Goal: Task Accomplishment & Management: Use online tool/utility

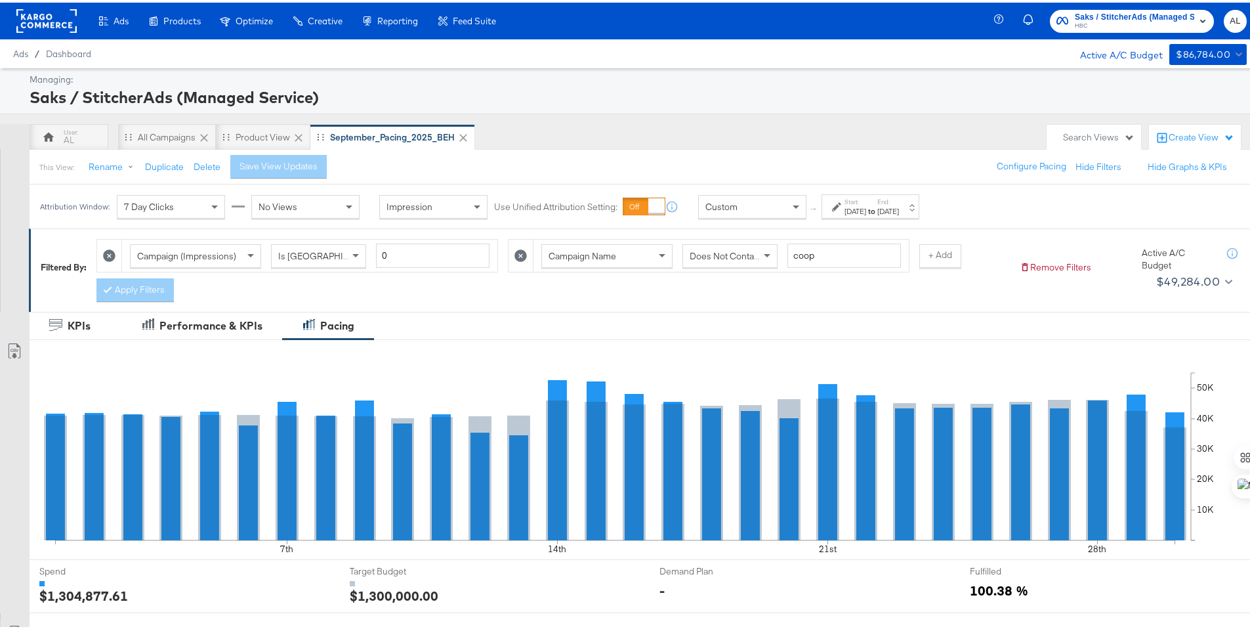
click at [1126, 137] on icon at bounding box center [1129, 133] width 7 height 7
click at [986, 129] on div "AL All Campaigns Product View September_Pacing_2025_BEH" at bounding box center [535, 134] width 1011 height 26
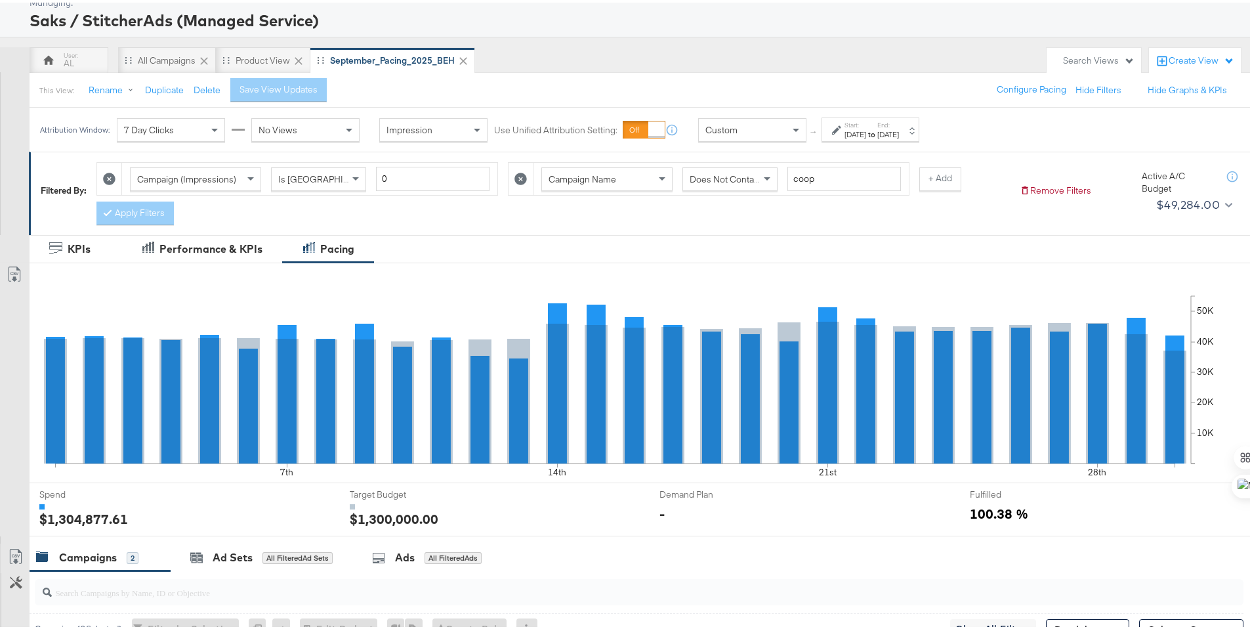
scroll to position [72, 0]
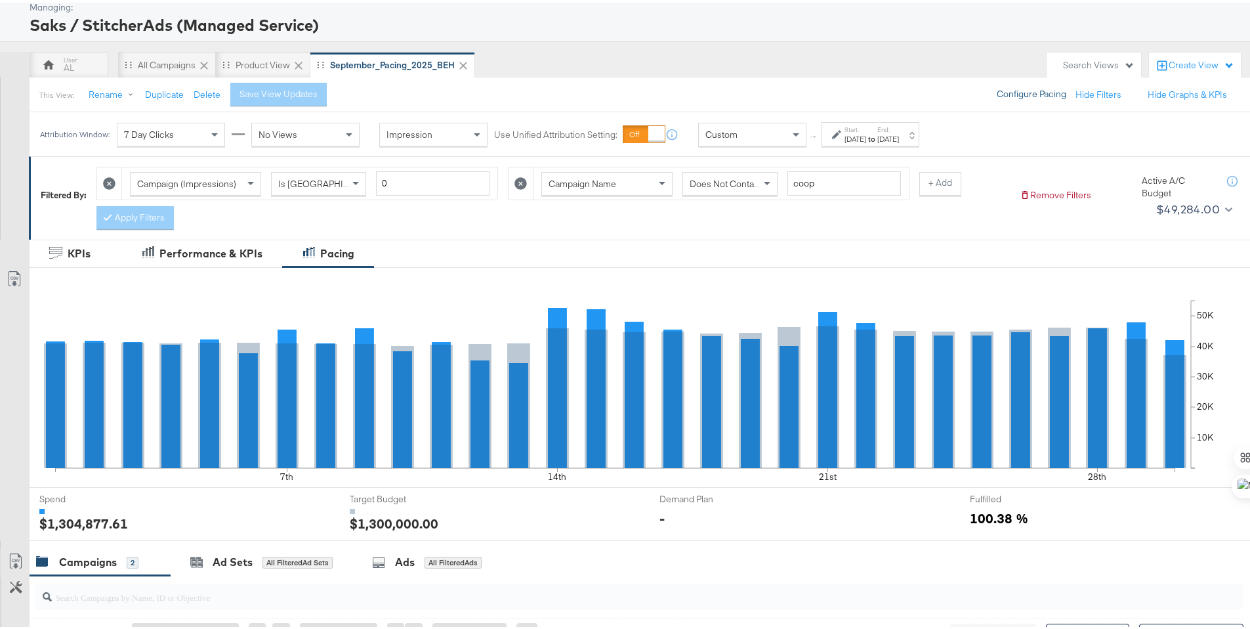
click at [1053, 89] on button "Configure Pacing" at bounding box center [1032, 92] width 88 height 24
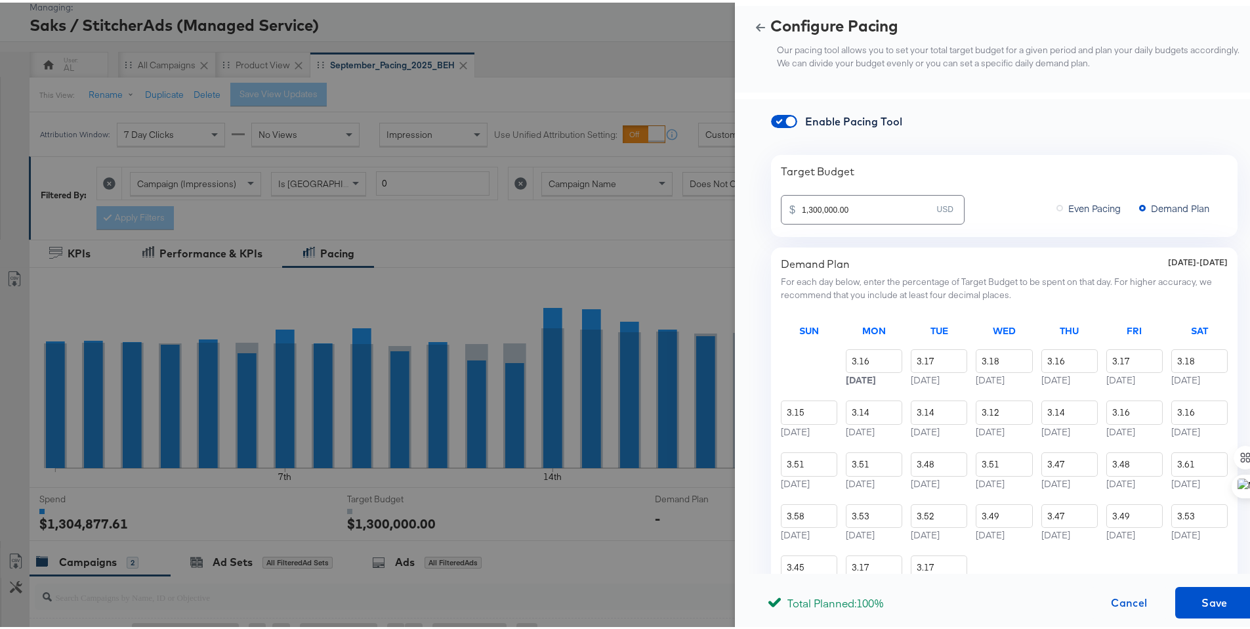
click at [751, 26] on button "button" at bounding box center [761, 24] width 20 height 9
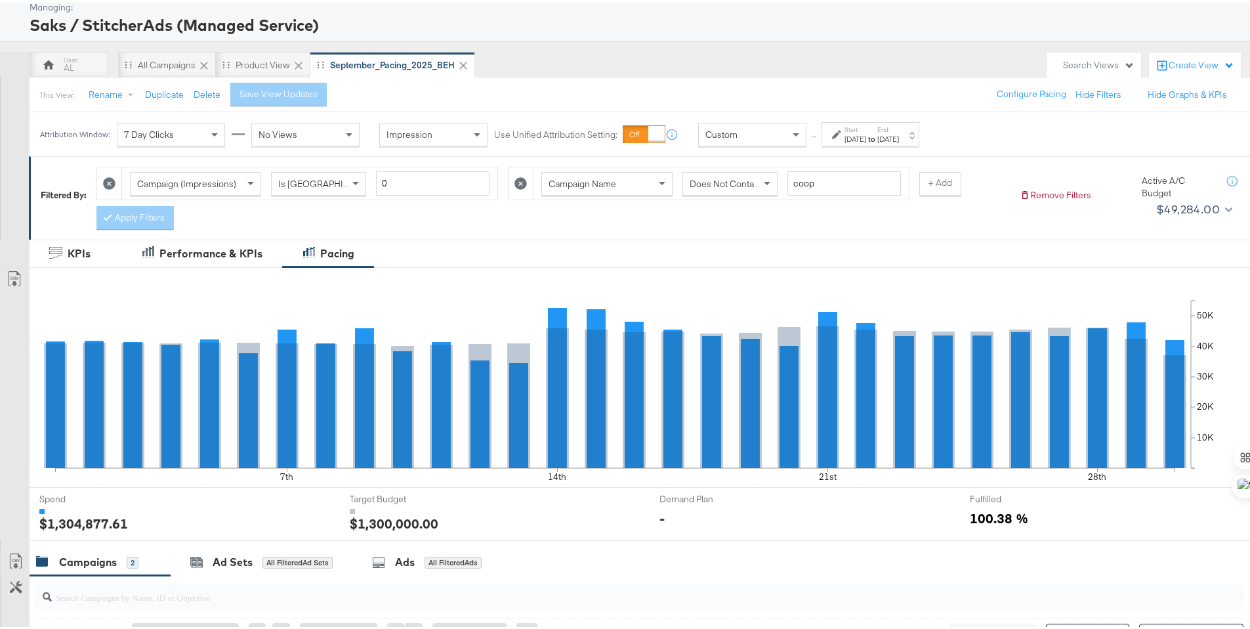
click at [1113, 62] on div "Search Views" at bounding box center [1099, 62] width 72 height 12
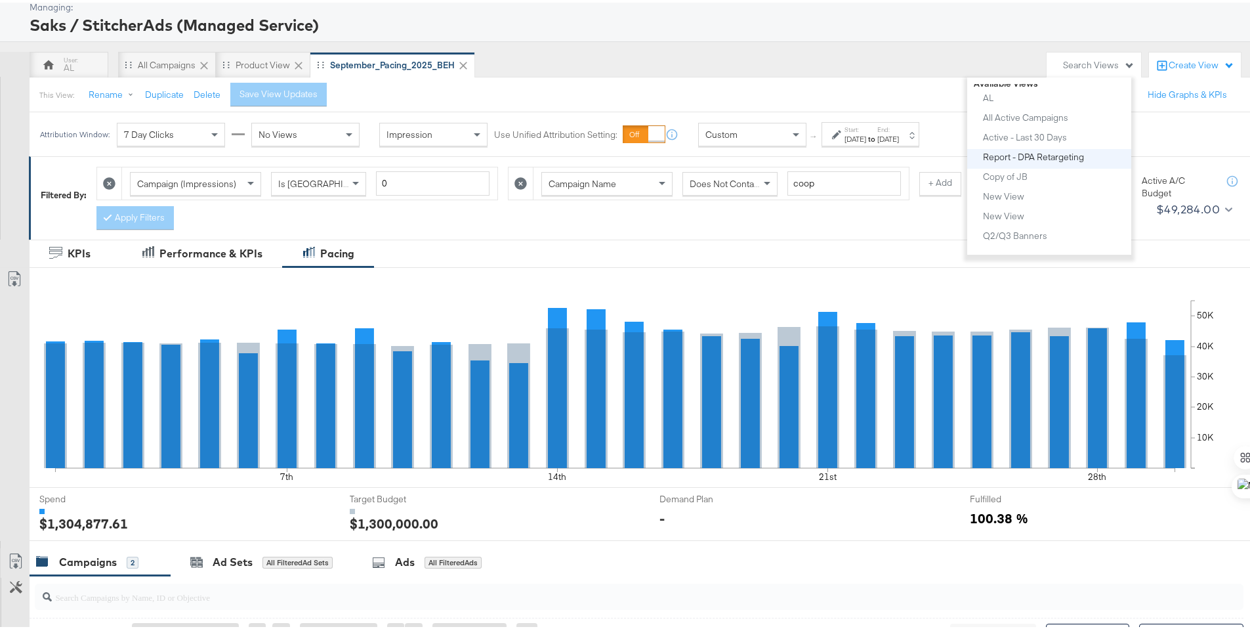
scroll to position [0, 0]
click at [1038, 121] on input "Search:" at bounding box center [1049, 118] width 151 height 24
type input "product"
click at [1022, 169] on div "Product View" at bounding box center [1010, 169] width 54 height 9
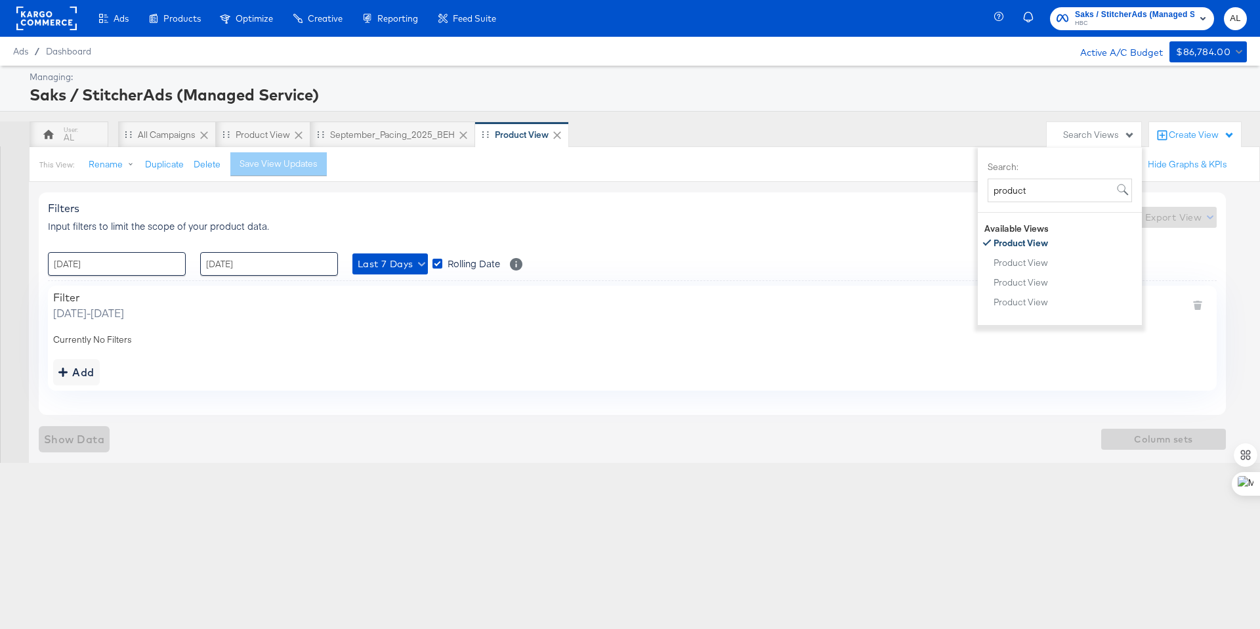
click at [869, 97] on div "Saks / StitcherAds (Managed Service)" at bounding box center [637, 94] width 1214 height 22
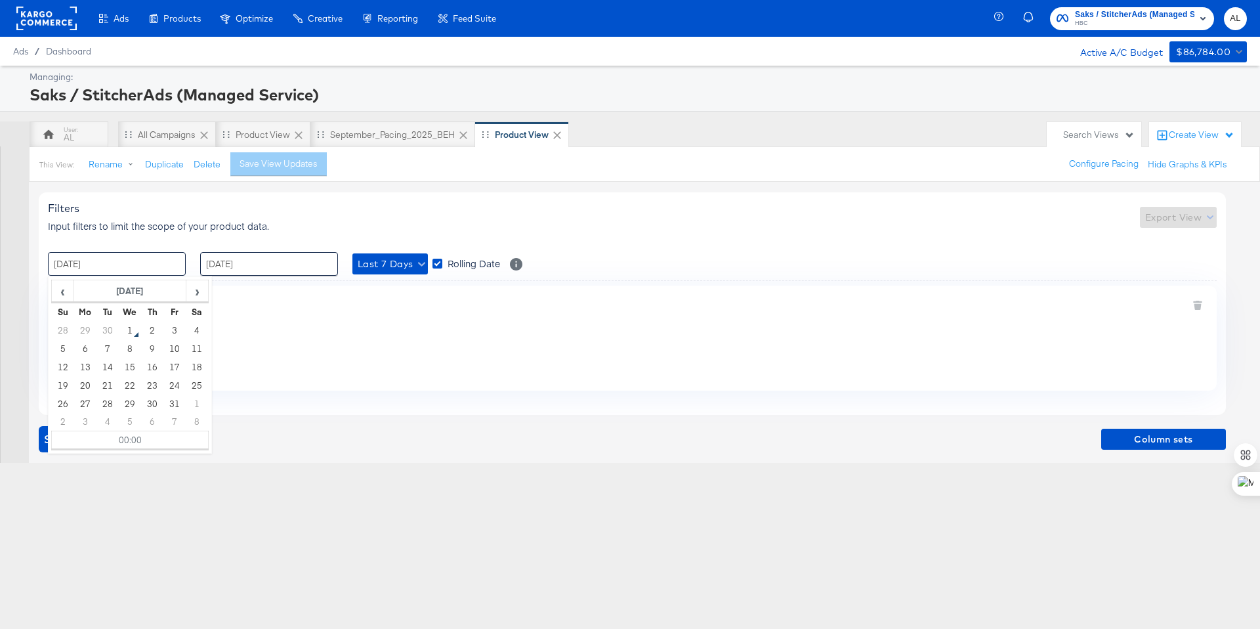
click at [83, 258] on input "[DATE]" at bounding box center [117, 264] width 138 height 24
click at [56, 295] on span "‹" at bounding box center [63, 291] width 20 height 20
click at [54, 296] on span "‹" at bounding box center [63, 291] width 20 height 20
click at [100, 398] on td "26" at bounding box center [107, 403] width 22 height 18
click at [202, 295] on span "›" at bounding box center [197, 291] width 20 height 20
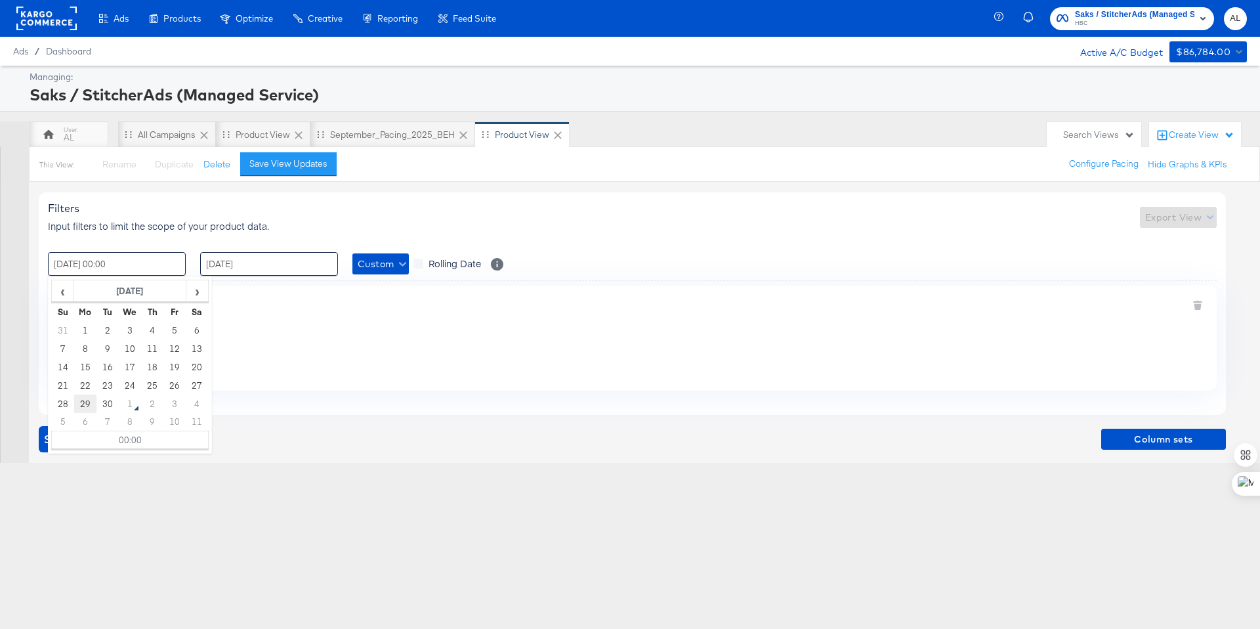
click at [93, 399] on td "29" at bounding box center [85, 403] width 22 height 18
click at [55, 286] on span "‹" at bounding box center [63, 291] width 20 height 20
drag, startPoint x: 91, startPoint y: 398, endPoint x: 102, endPoint y: 397, distance: 11.2
click at [102, 397] on tr "24 25 26 27 28 29 30" at bounding box center [130, 403] width 157 height 18
click at [102, 396] on td "26" at bounding box center [107, 403] width 22 height 18
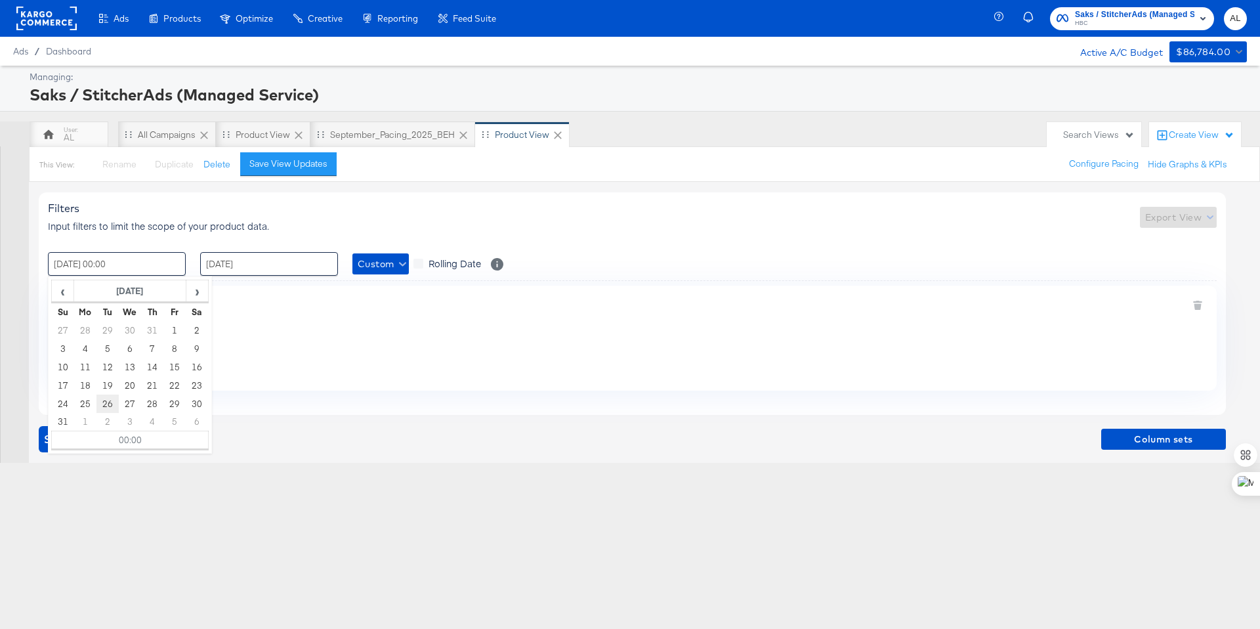
type input "[DATE] 00:00"
click at [307, 261] on input "[DATE]" at bounding box center [269, 264] width 138 height 24
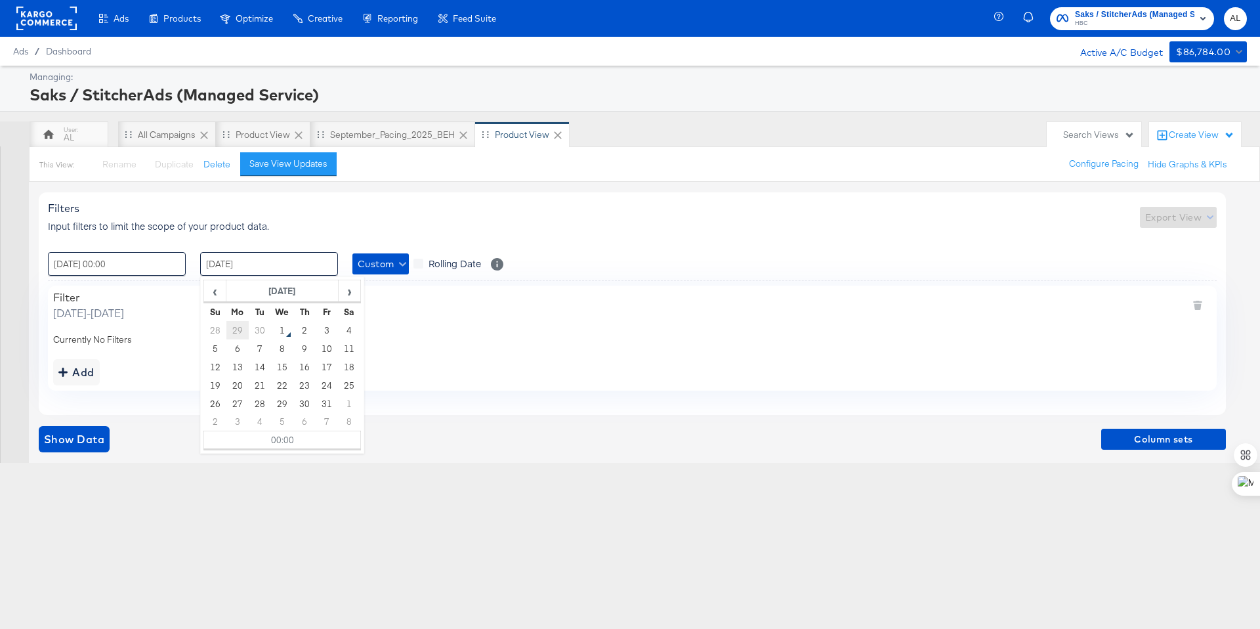
click at [239, 329] on td "29" at bounding box center [237, 330] width 22 height 18
type input "[DATE] 00:00"
click at [396, 213] on div "Filters Input filters to limit the scope of your product data. Export View" at bounding box center [632, 216] width 1169 height 31
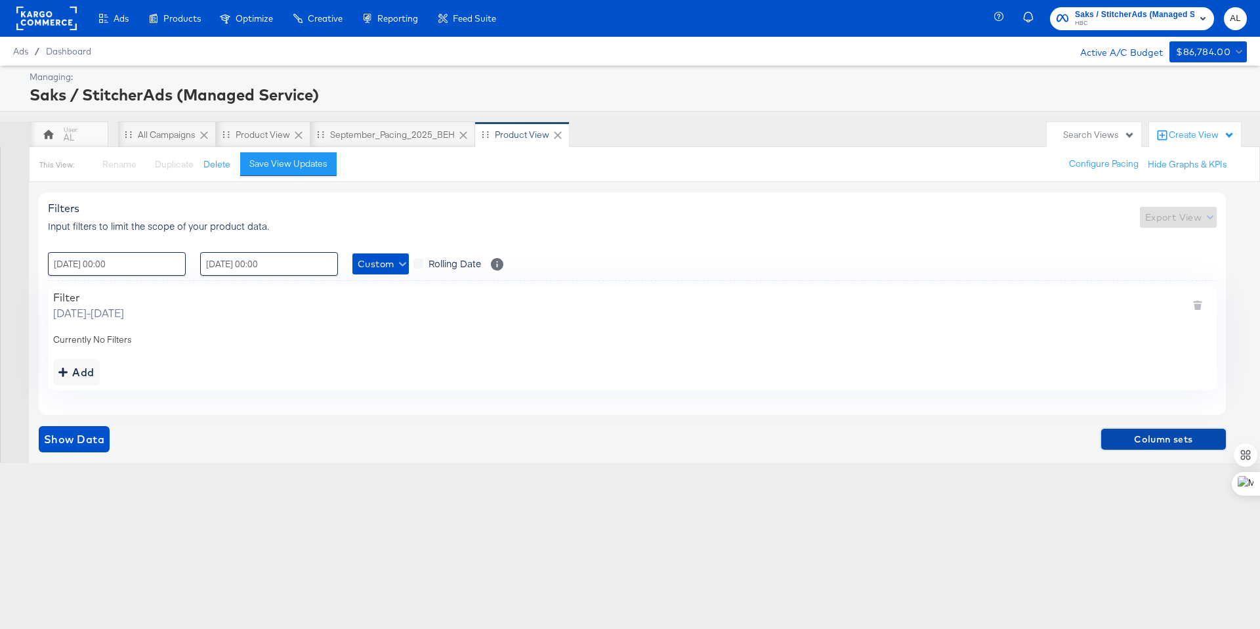
click at [1121, 438] on span "Column sets" at bounding box center [1163, 439] width 114 height 16
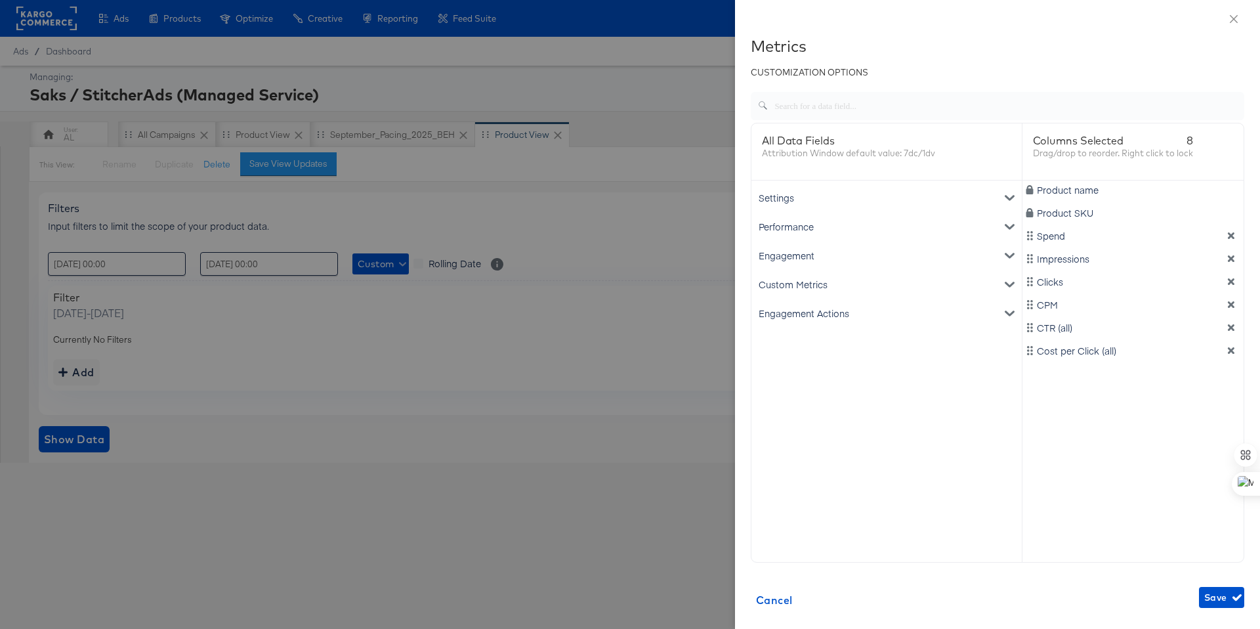
click at [1227, 231] on icon "dimension-list" at bounding box center [1231, 235] width 9 height 9
drag, startPoint x: 1021, startPoint y: 303, endPoint x: 1021, endPoint y: 272, distance: 31.5
click at [1022, 272] on div "Product name Product SKU Impressions Clicks CPM CTR (all) Cost per Click (all)" at bounding box center [1133, 368] width 222 height 377
click at [1227, 301] on icon "dimension-list" at bounding box center [1231, 304] width 9 height 9
click at [1228, 306] on icon "dimension-list" at bounding box center [1231, 304] width 7 height 7
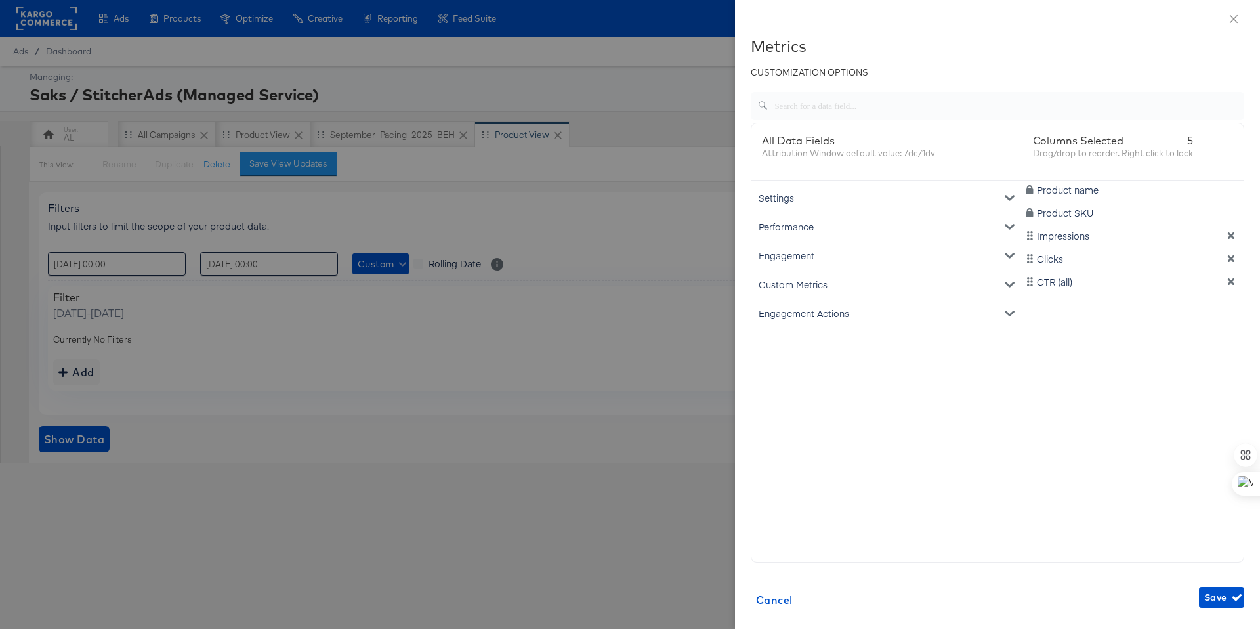
click at [1005, 198] on icon "metrics-list" at bounding box center [1009, 197] width 9 height 9
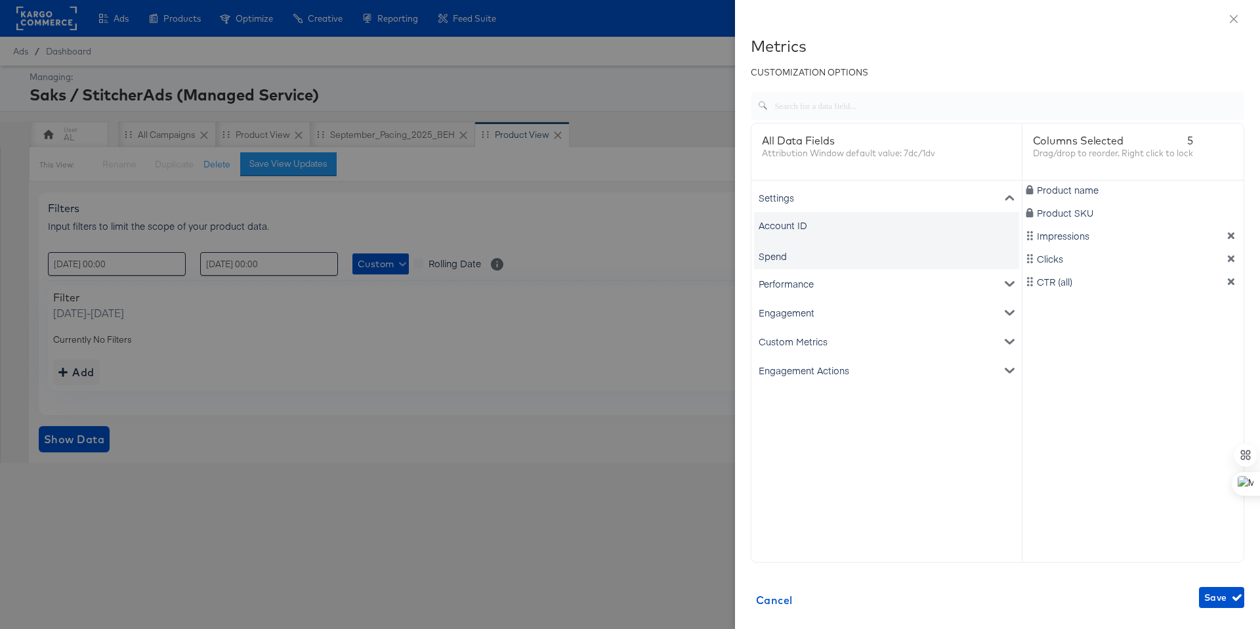
click at [1005, 280] on icon "metrics-list" at bounding box center [1009, 283] width 9 height 9
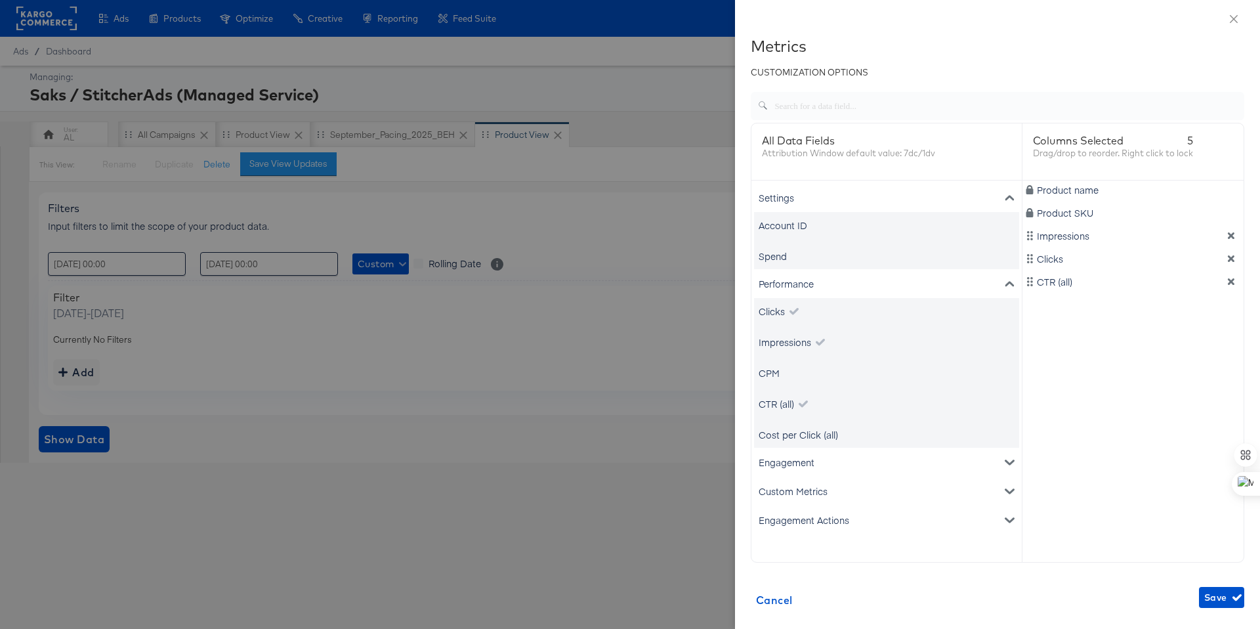
click at [1006, 465] on icon "metrics-list" at bounding box center [1009, 461] width 9 height 9
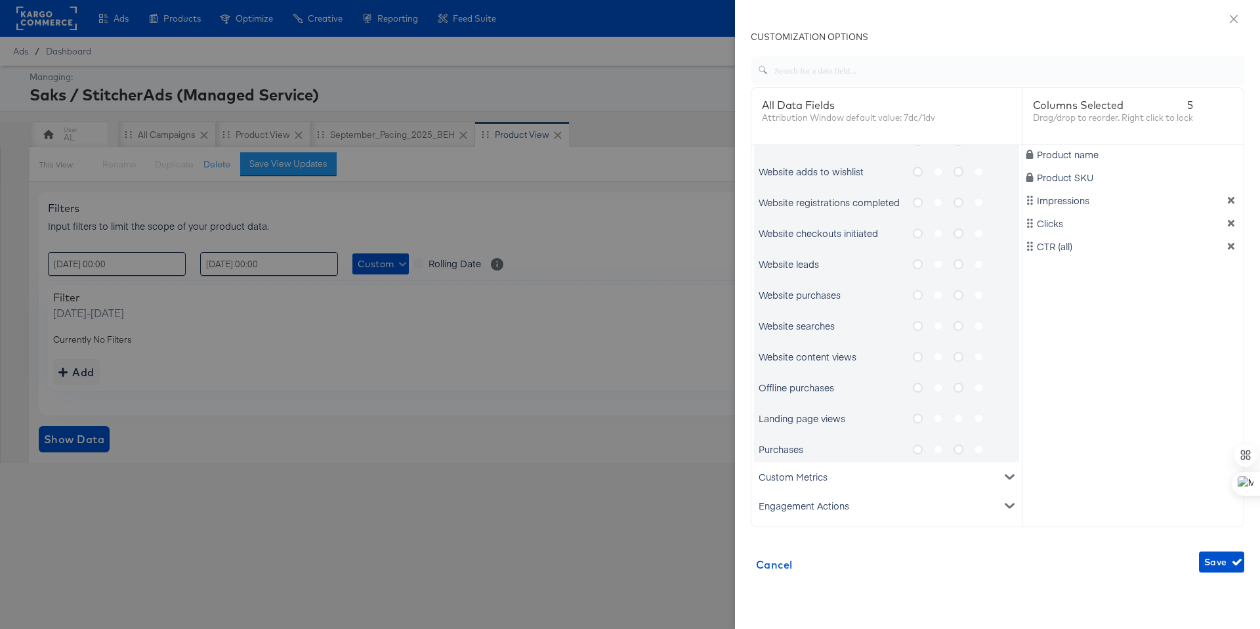
scroll to position [50, 0]
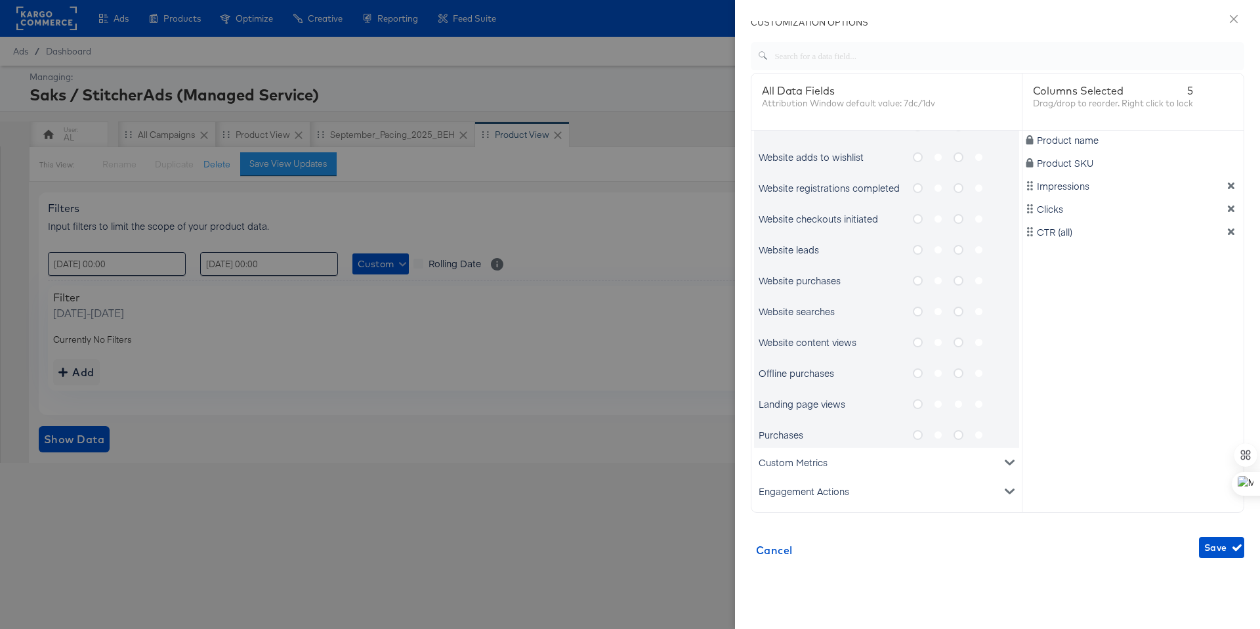
click at [1005, 463] on icon "metrics-list" at bounding box center [1009, 461] width 9 height 5
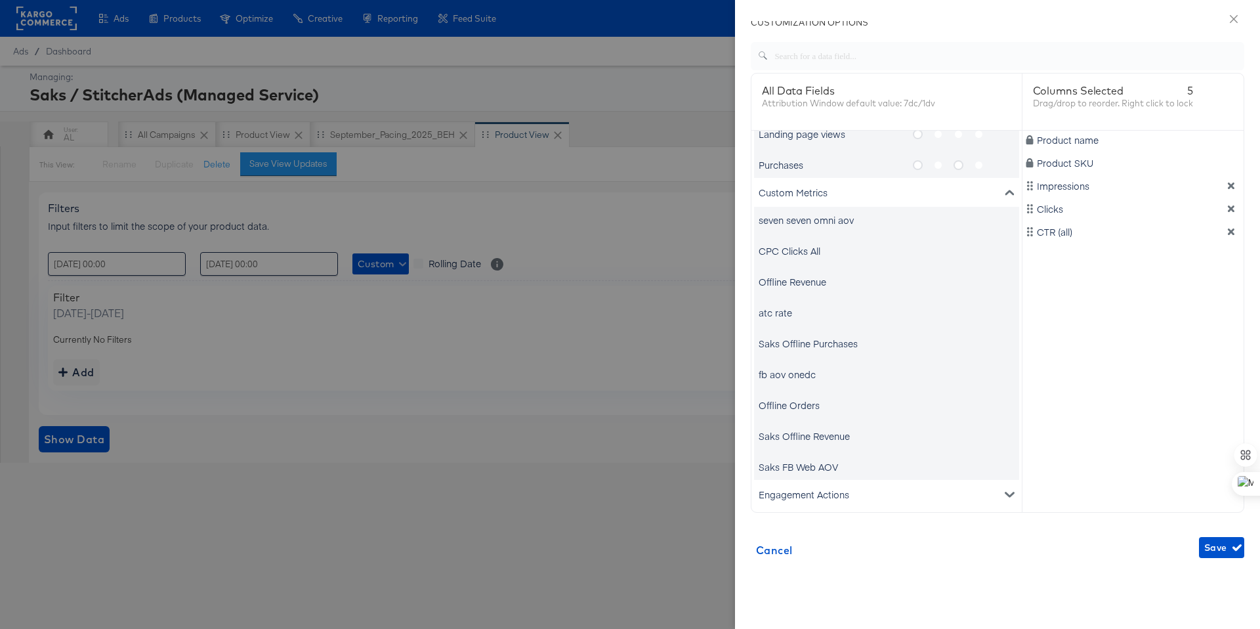
scroll to position [1160, 0]
click at [1005, 487] on icon "metrics-list" at bounding box center [1009, 490] width 9 height 9
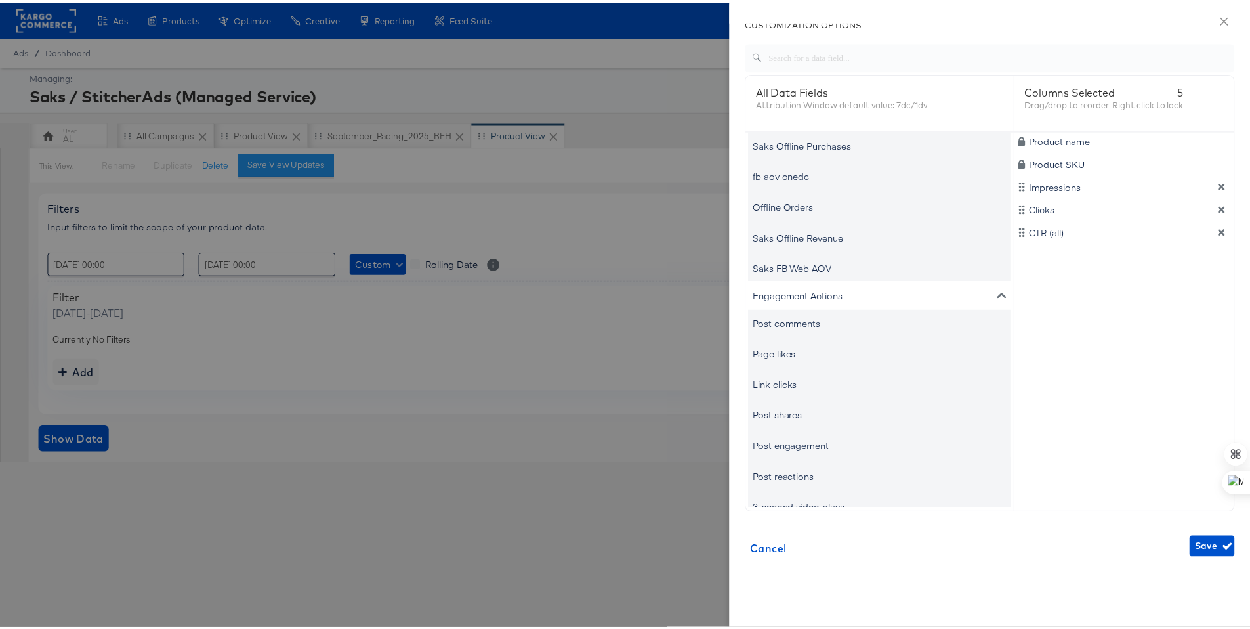
scroll to position [1371, 0]
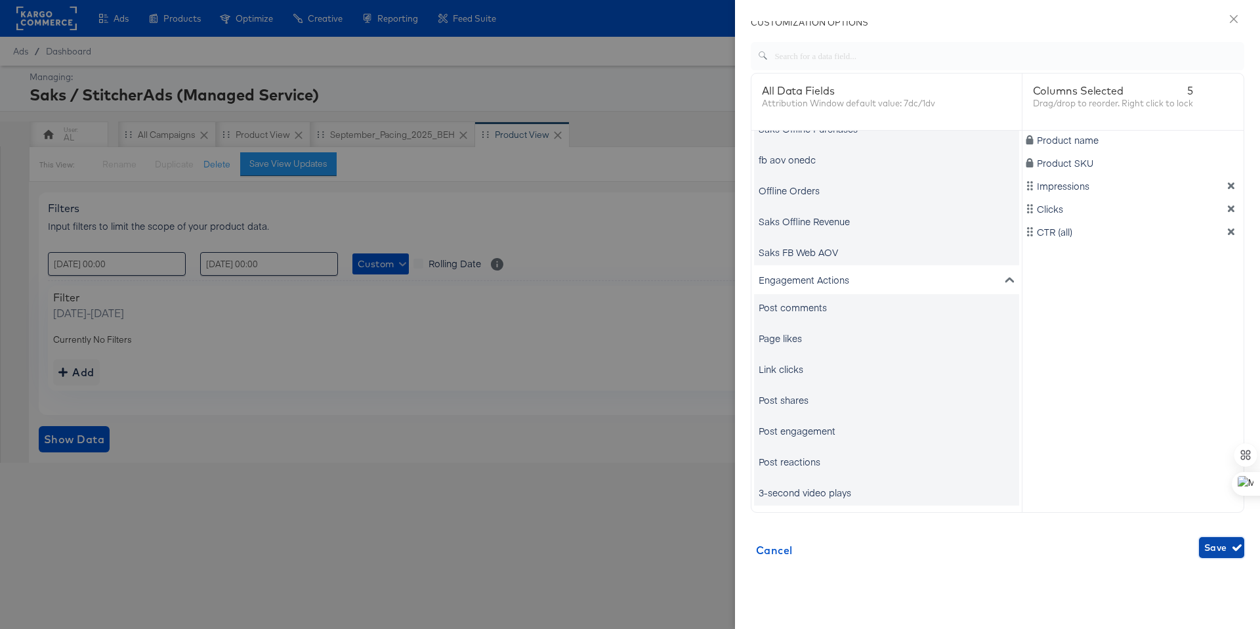
click at [1208, 545] on span "Save" at bounding box center [1221, 547] width 35 height 16
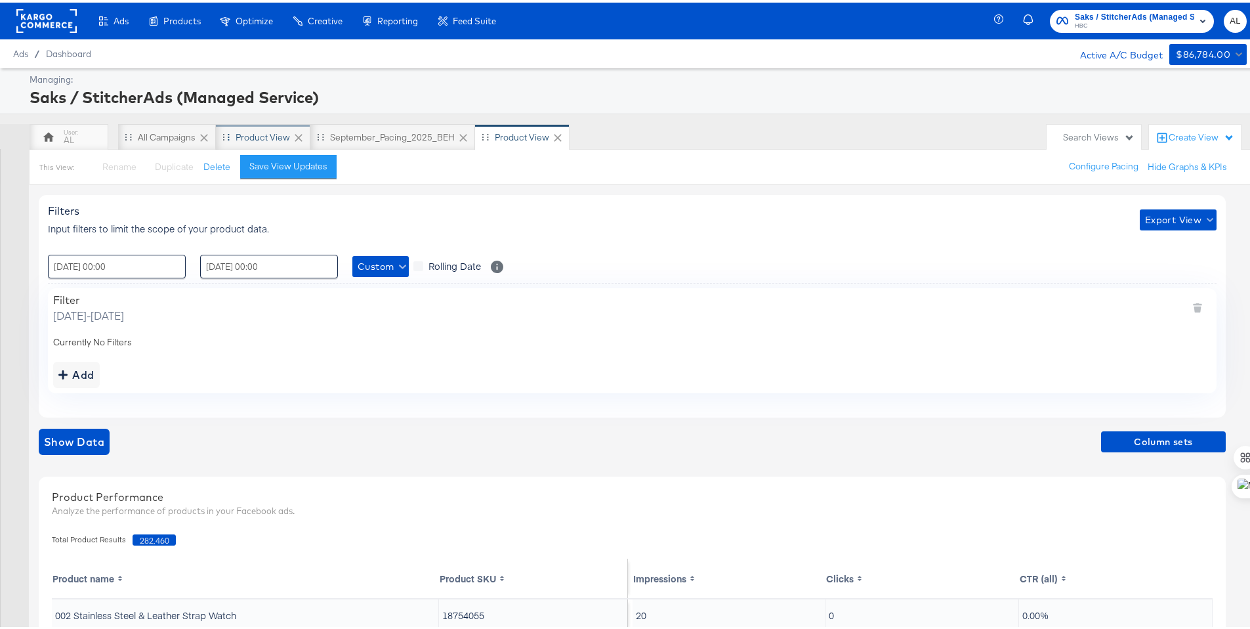
click at [255, 131] on div "Product View" at bounding box center [263, 135] width 54 height 12
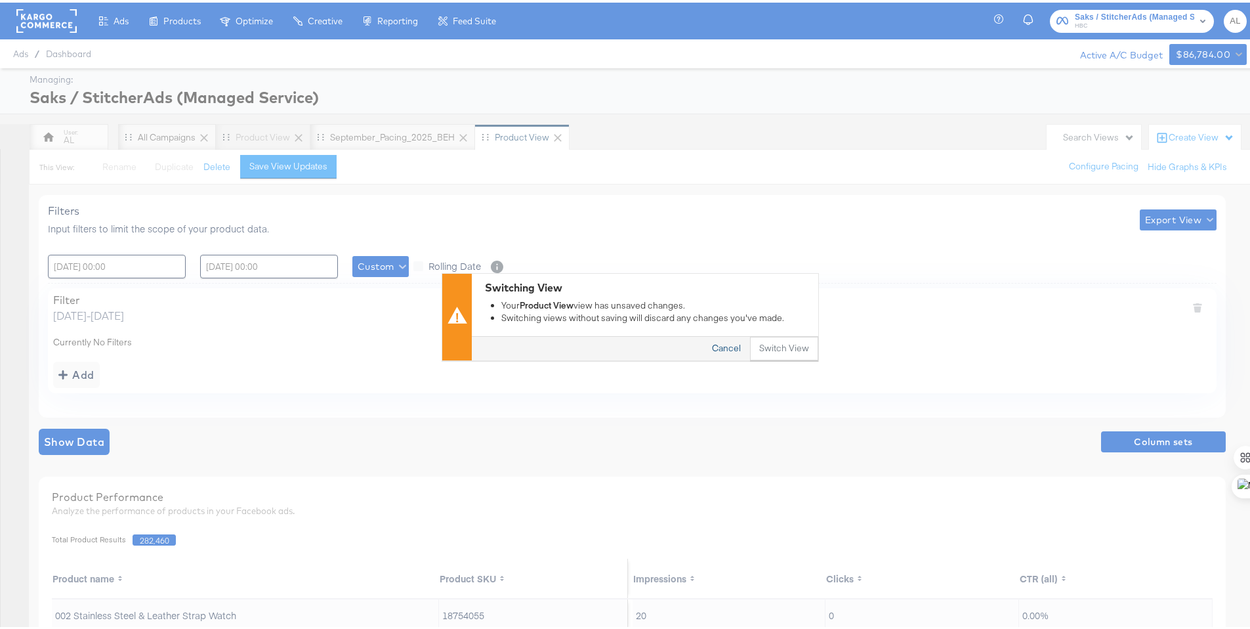
click at [721, 350] on button "Cancel" at bounding box center [726, 347] width 47 height 24
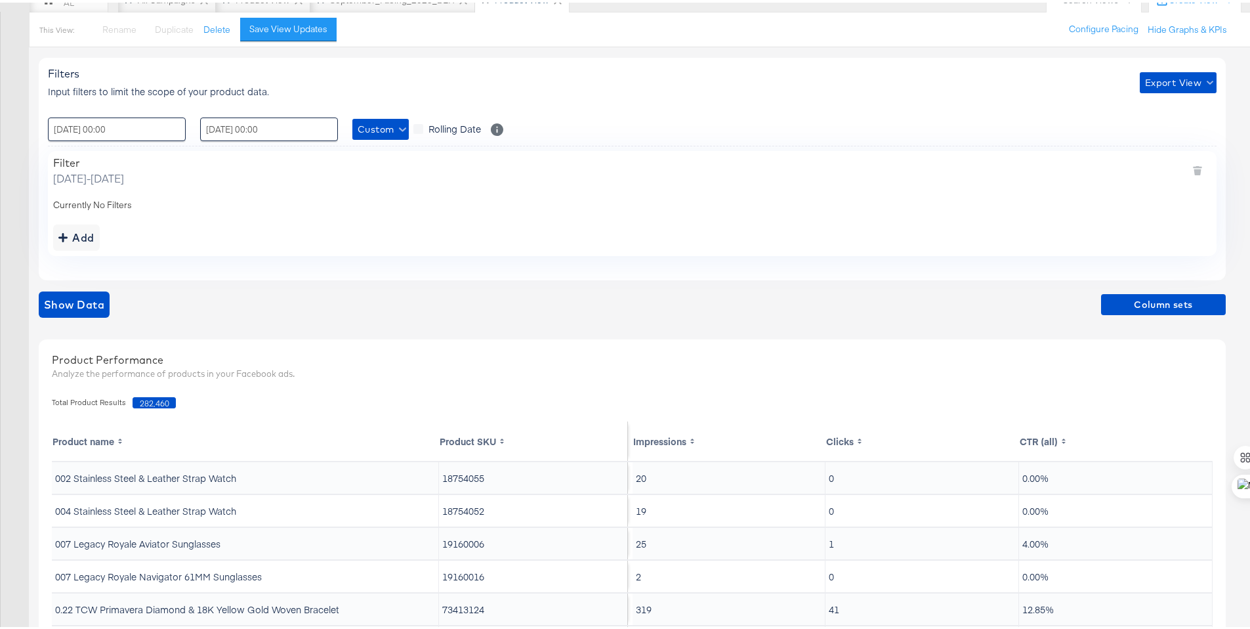
scroll to position [0, 0]
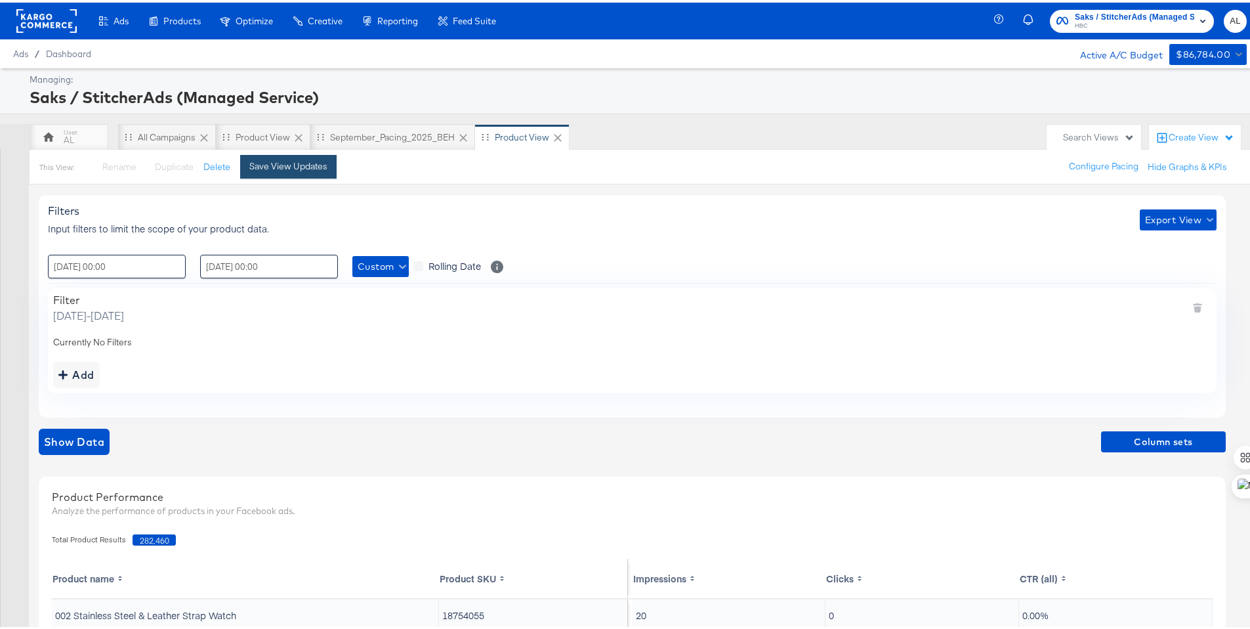
click at [284, 163] on div "Save View Updates" at bounding box center [288, 164] width 78 height 12
click at [257, 135] on div "Product View" at bounding box center [263, 135] width 54 height 12
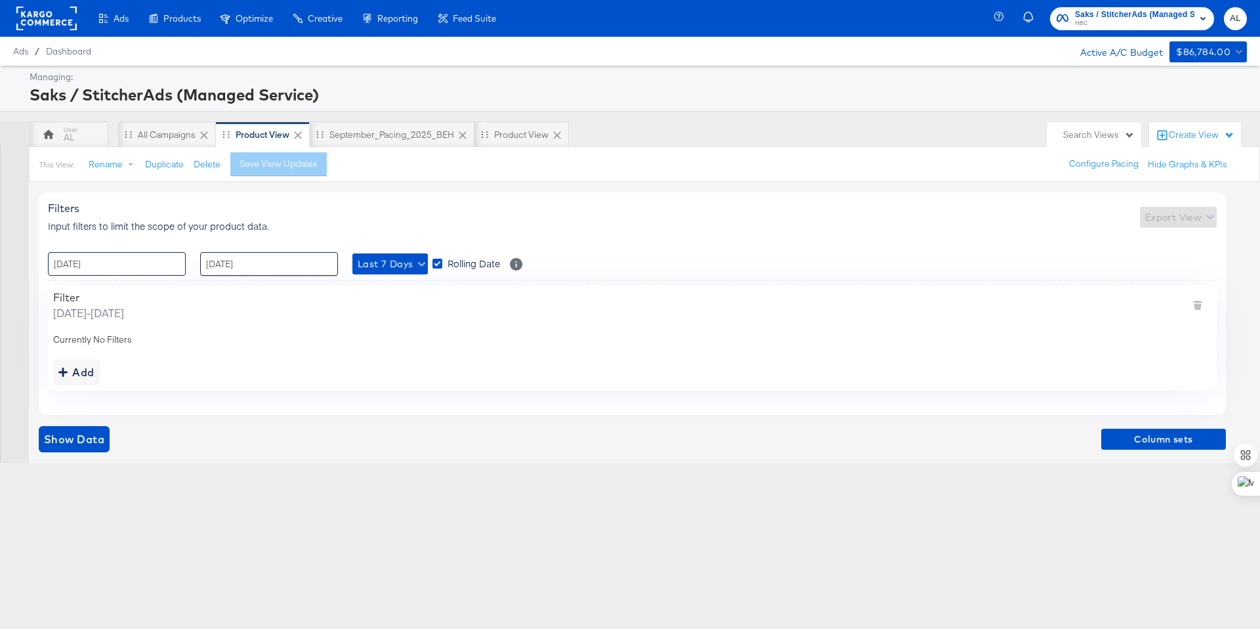
click at [158, 271] on input "[DATE]" at bounding box center [117, 264] width 138 height 24
click at [56, 289] on span "‹" at bounding box center [63, 291] width 20 height 20
drag, startPoint x: 85, startPoint y: 398, endPoint x: 99, endPoint y: 397, distance: 13.8
click at [95, 397] on td "25" at bounding box center [85, 403] width 22 height 18
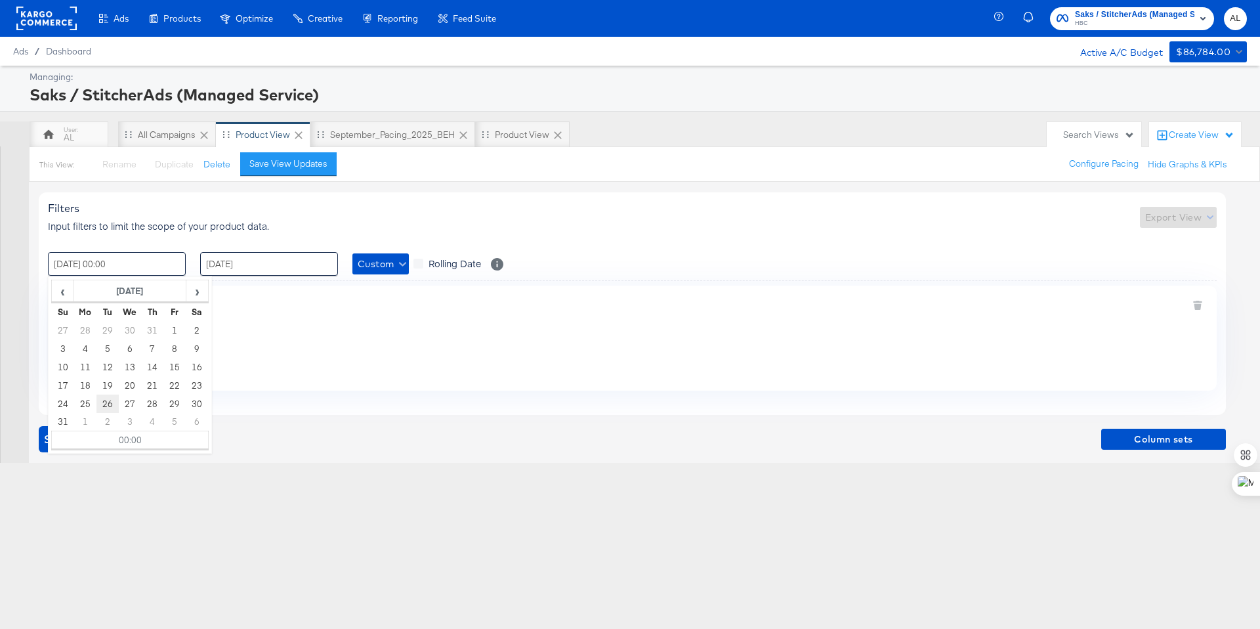
click at [103, 398] on td "26" at bounding box center [107, 403] width 22 height 18
type input "[DATE] 00:00"
click at [106, 403] on td "26" at bounding box center [107, 403] width 22 height 18
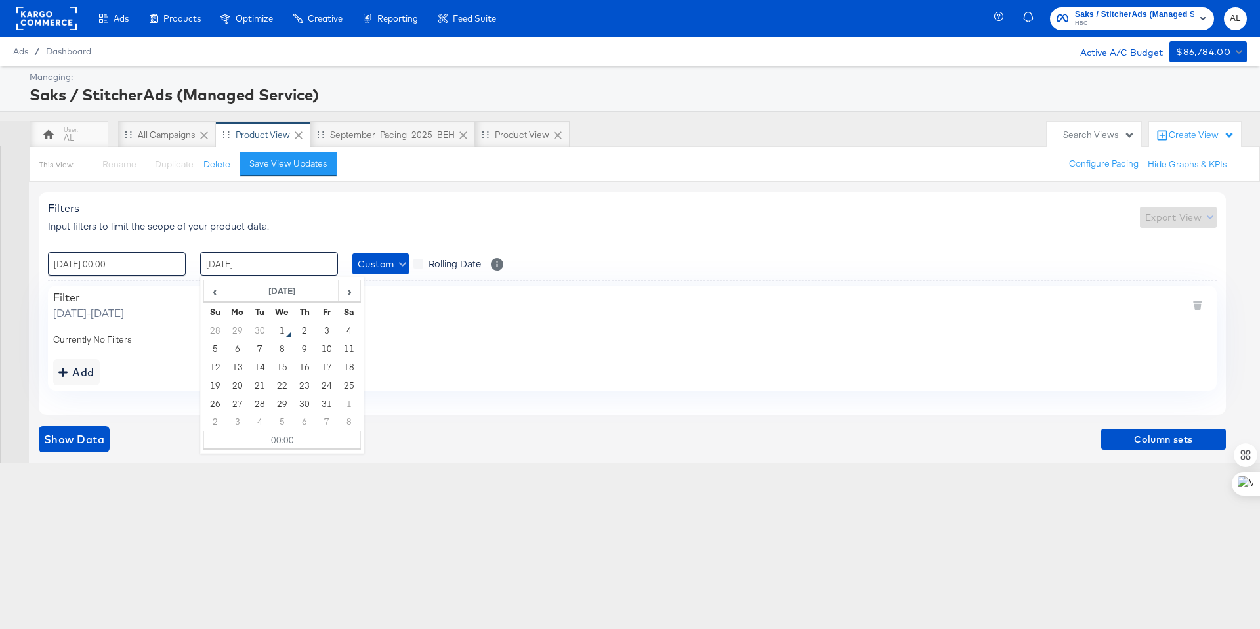
click at [262, 263] on input "[DATE]" at bounding box center [269, 264] width 138 height 24
click at [238, 329] on td "29" at bounding box center [237, 330] width 22 height 18
type input "[DATE] 00:00"
click at [244, 402] on td "29" at bounding box center [237, 403] width 22 height 18
click at [299, 229] on div "Filters Input filters to limit the scope of your product data. Export View" at bounding box center [632, 216] width 1169 height 31
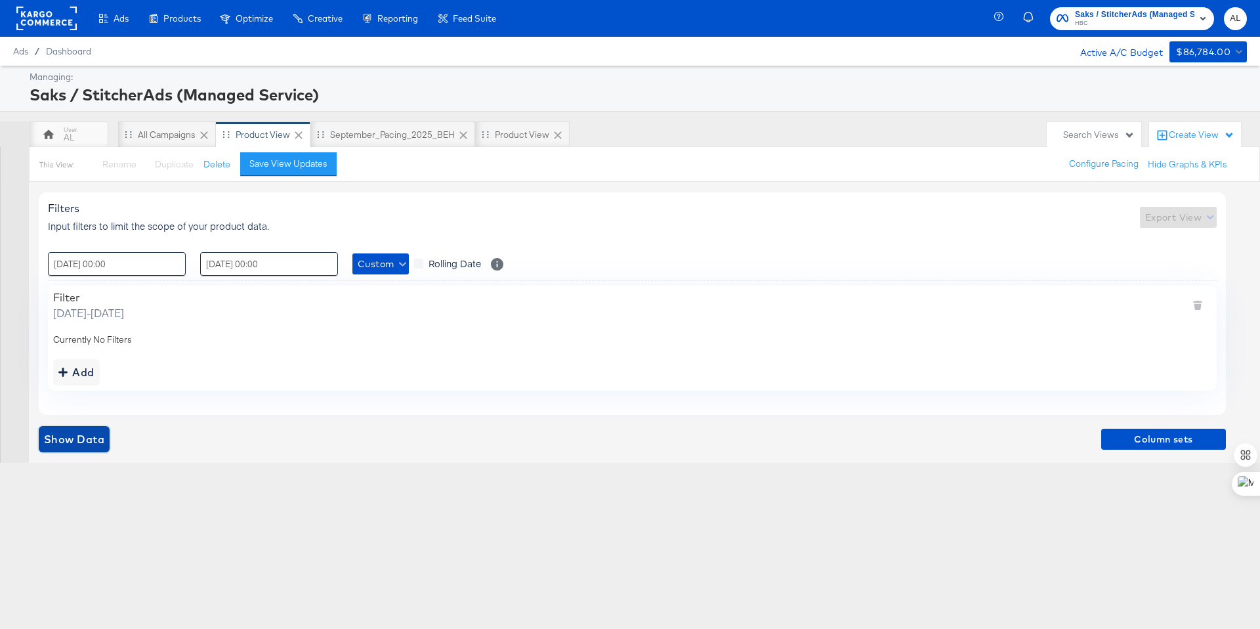
click at [73, 439] on span "Show Data" at bounding box center [74, 439] width 60 height 18
click at [484, 140] on div "Product View" at bounding box center [522, 134] width 95 height 26
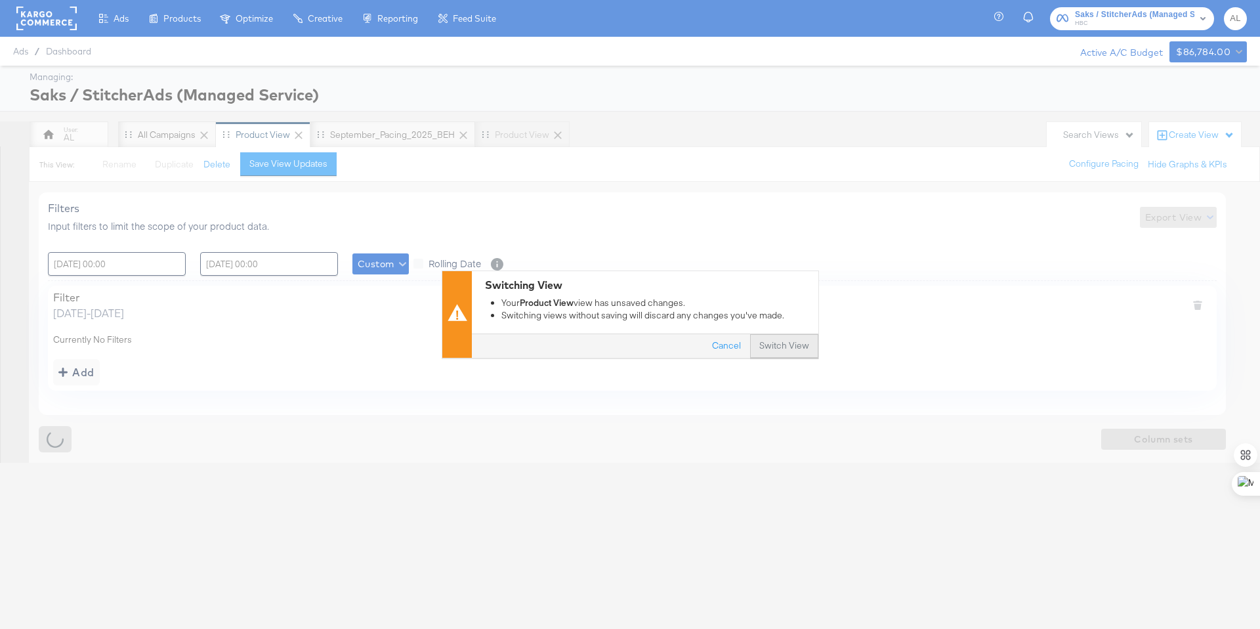
click at [756, 339] on button "Switch View" at bounding box center [784, 347] width 68 height 24
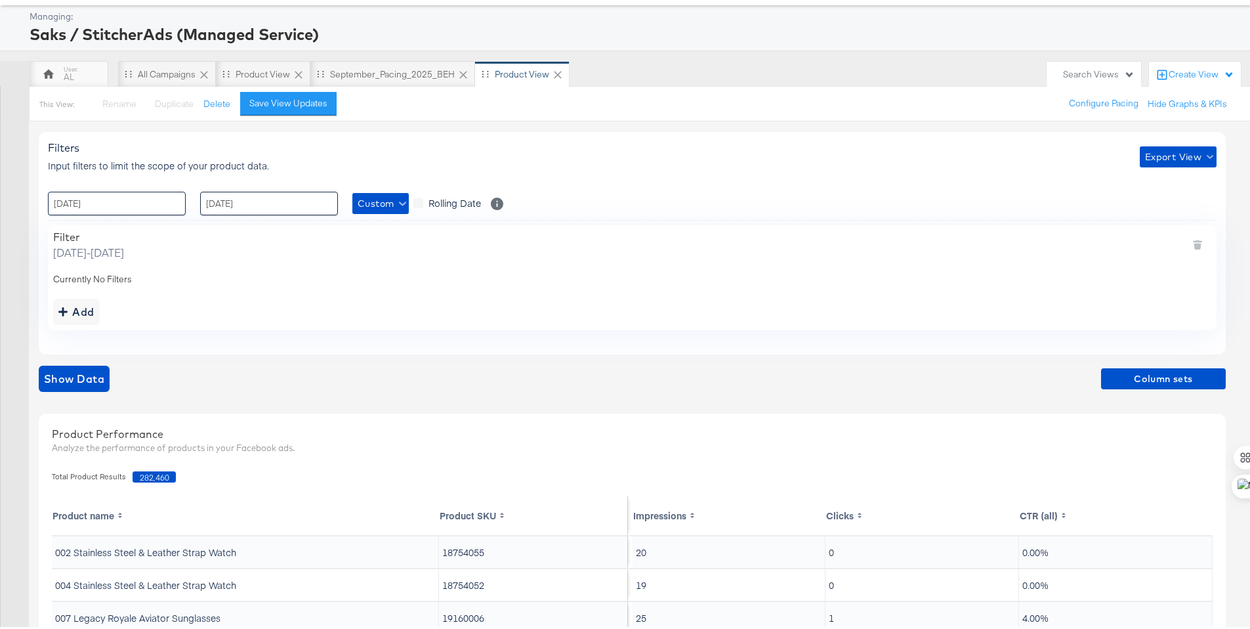
scroll to position [186, 0]
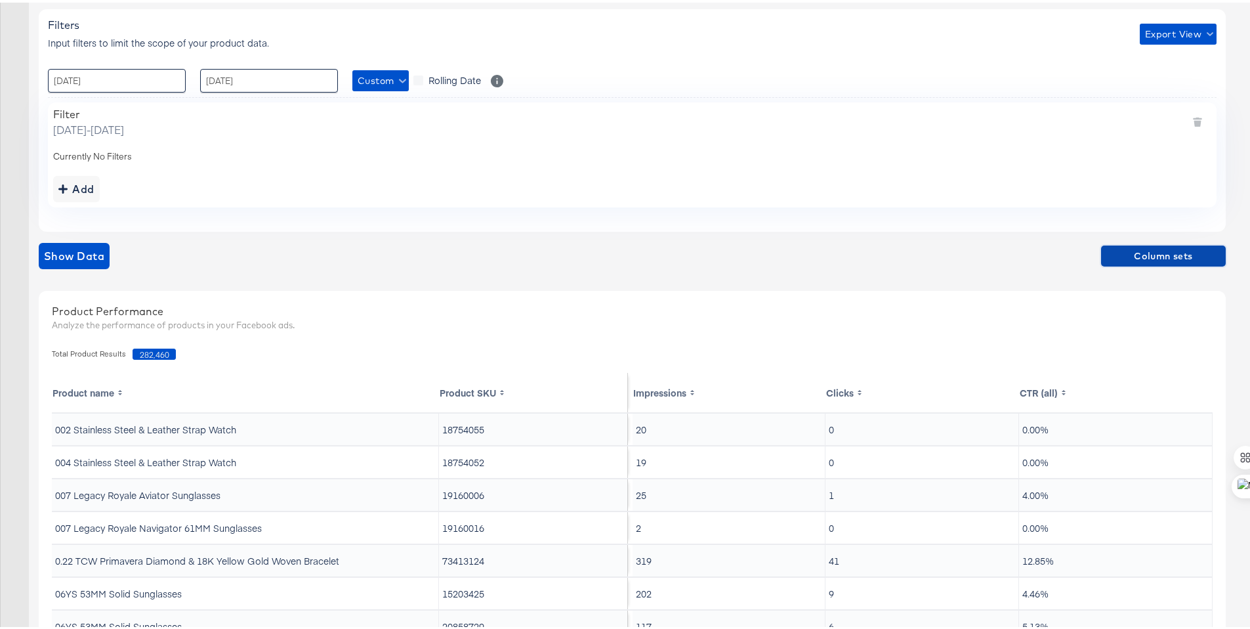
click at [1158, 248] on span "Column sets" at bounding box center [1163, 253] width 114 height 16
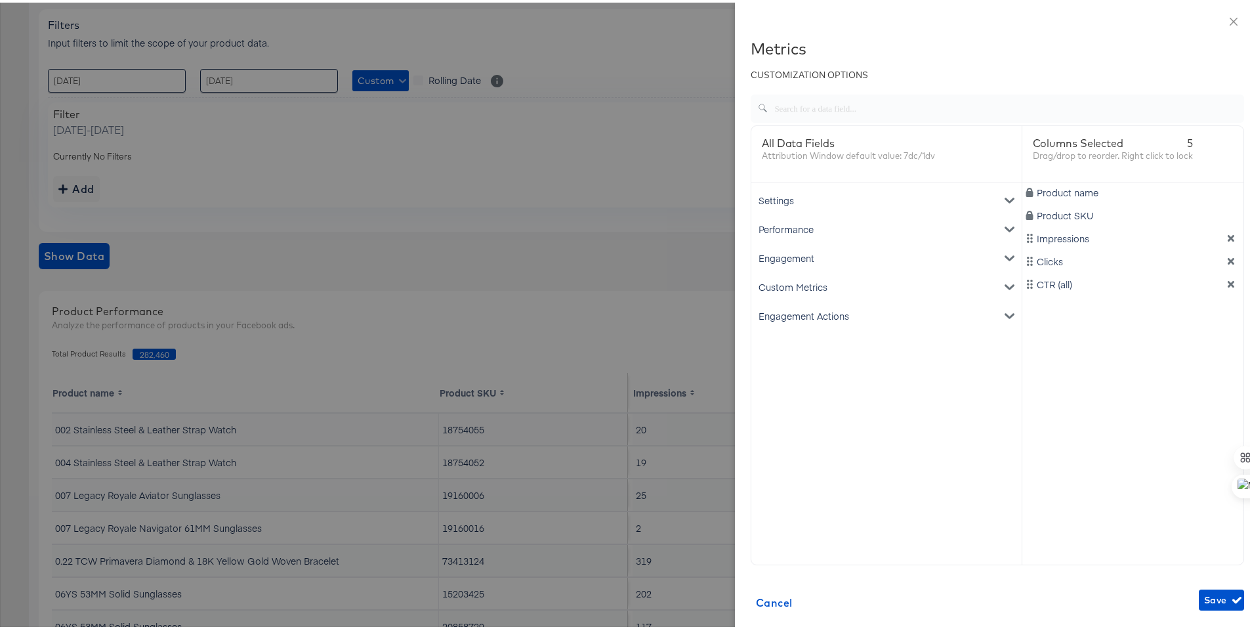
click at [788, 272] on div "Custom Metrics" at bounding box center [886, 284] width 265 height 29
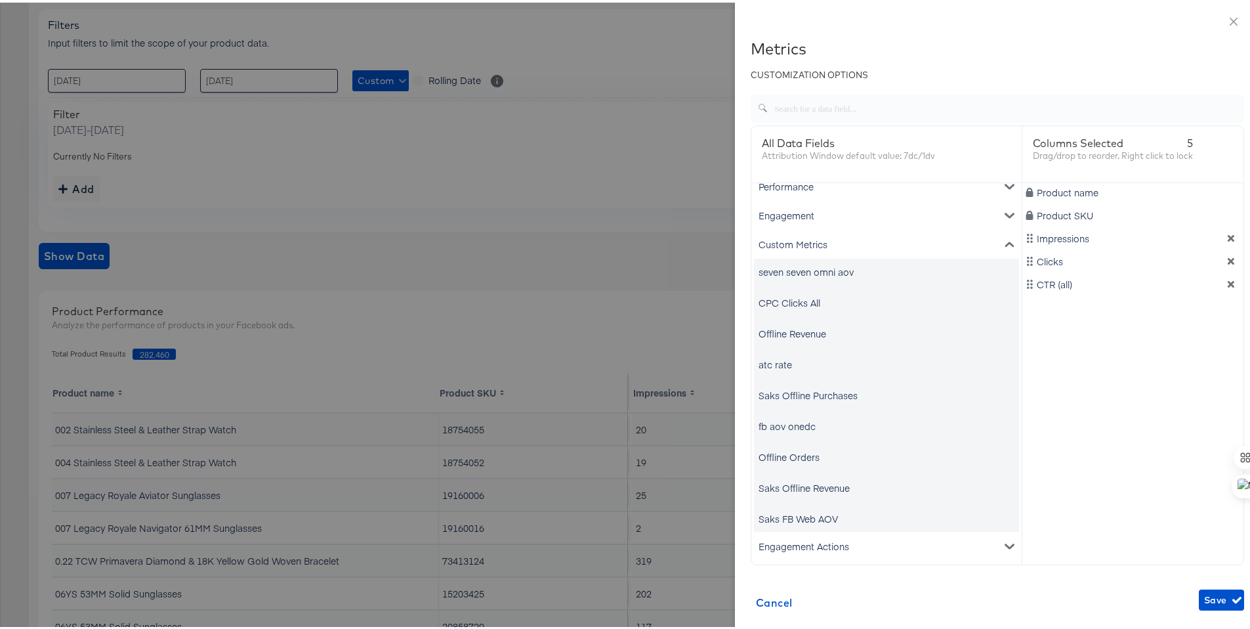
scroll to position [45, 0]
click at [794, 453] on div "Offline Orders" at bounding box center [789, 451] width 61 height 13
click at [802, 486] on div "Saks Offline Revenue" at bounding box center [804, 482] width 91 height 13
click at [786, 326] on div "Offline Revenue" at bounding box center [793, 328] width 68 height 13
click at [806, 540] on div "Engagement Actions" at bounding box center [886, 540] width 265 height 29
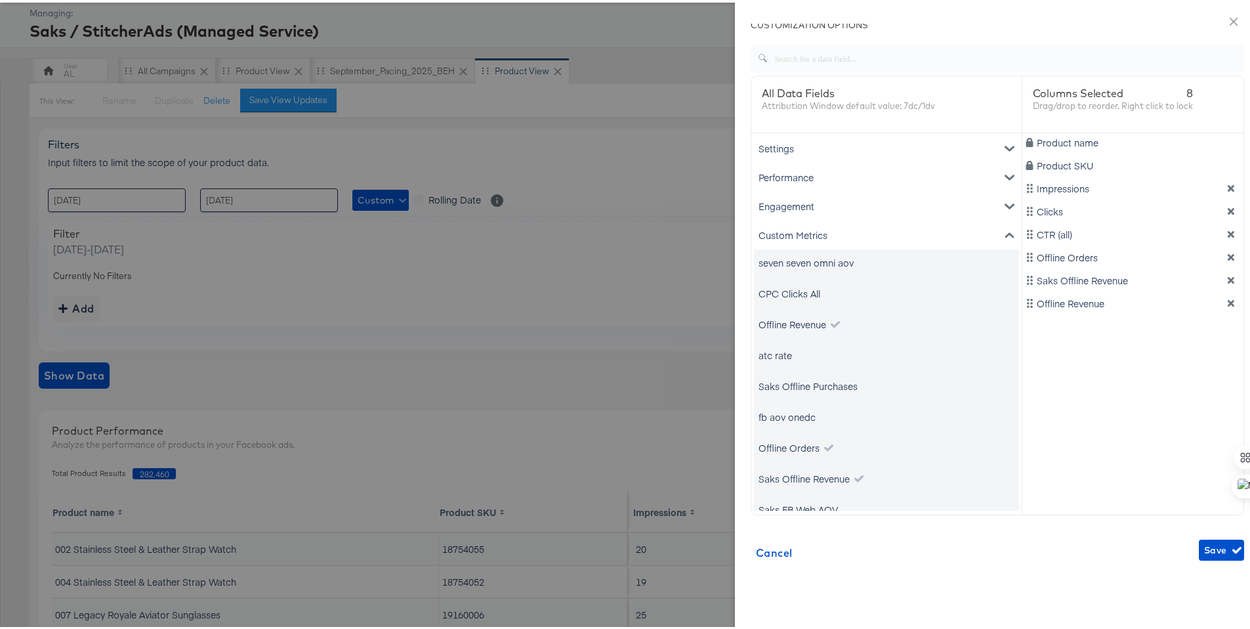
scroll to position [0, 0]
click at [979, 201] on div "Engagement" at bounding box center [886, 205] width 265 height 29
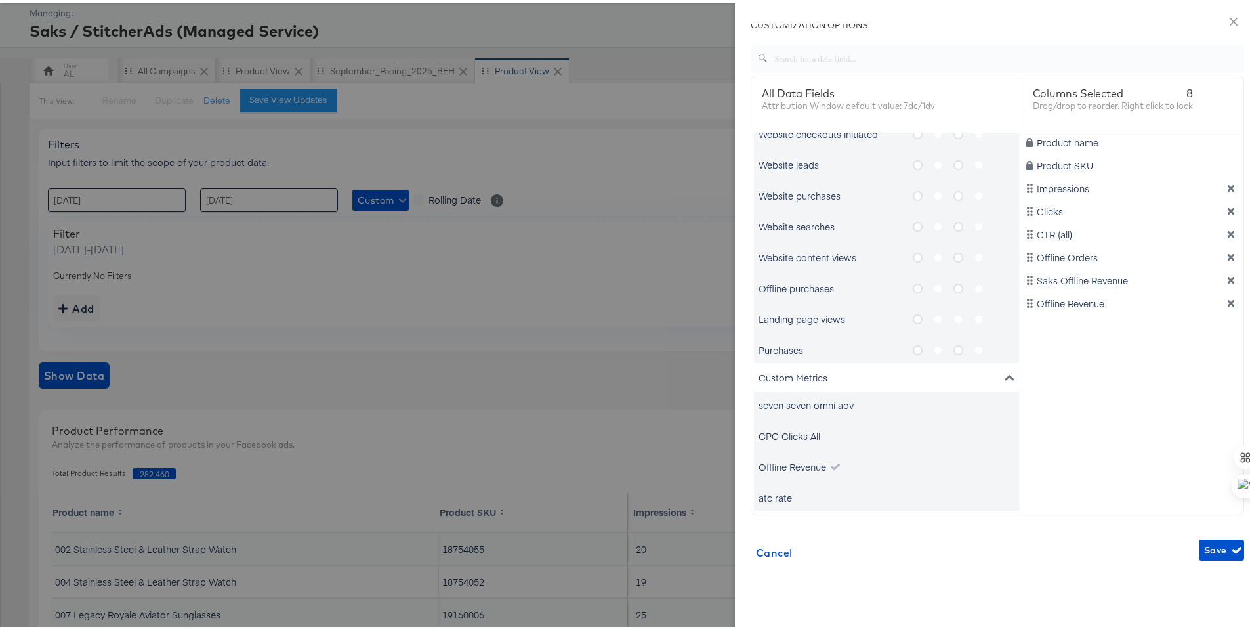
scroll to position [765, 0]
click at [913, 289] on icon "metrics-list" at bounding box center [918, 289] width 10 height 10
click at [0, 0] on input "metrics-list" at bounding box center [0, 0] width 0 height 0
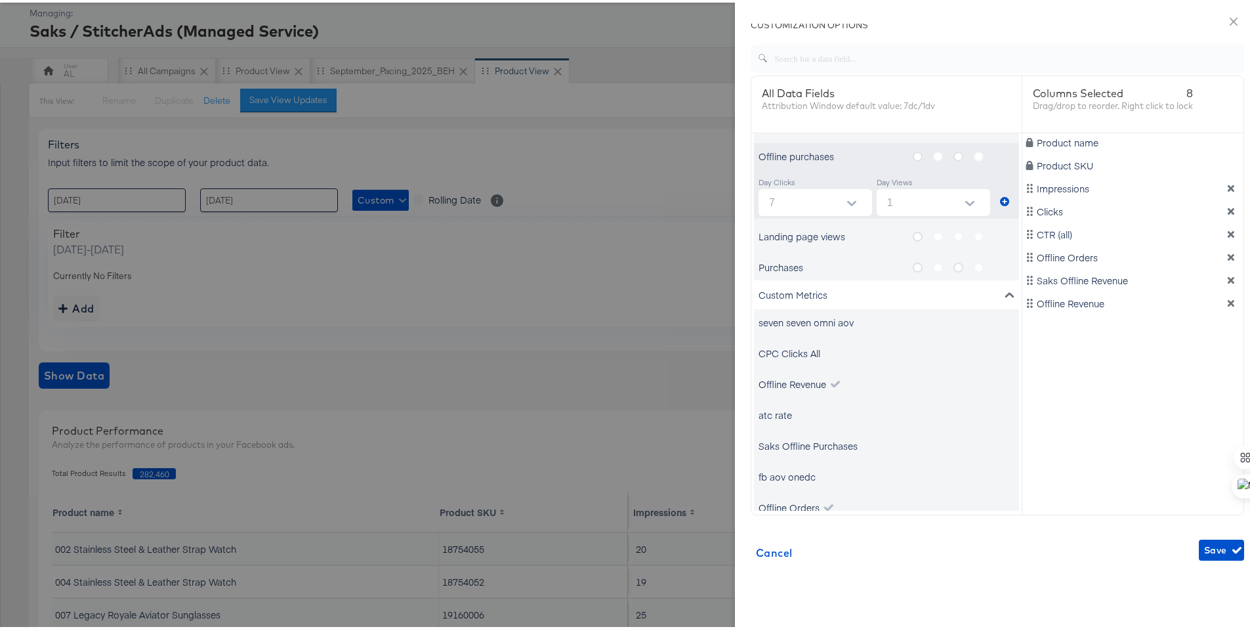
scroll to position [776, 0]
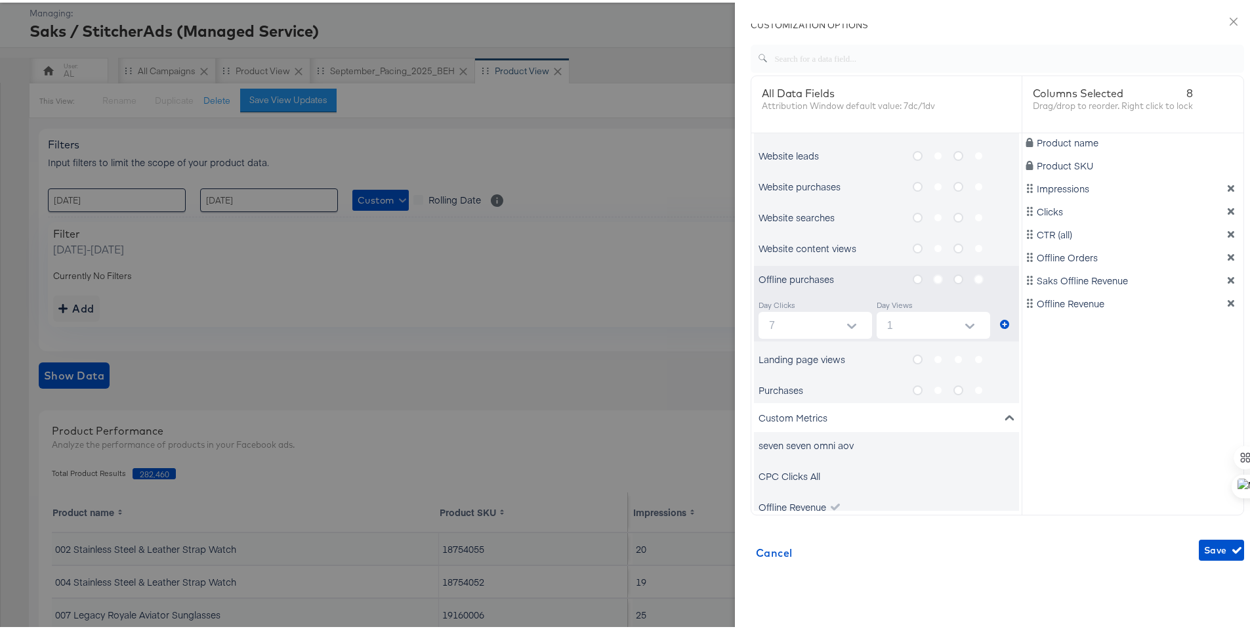
click at [954, 272] on icon "metrics-list" at bounding box center [959, 277] width 10 height 10
click at [0, 0] on input "metrics-list" at bounding box center [0, 0] width 0 height 0
click at [913, 278] on icon "metrics-list" at bounding box center [918, 277] width 10 height 10
click at [0, 0] on input "metrics-list" at bounding box center [0, 0] width 0 height 0
click at [954, 275] on icon "metrics-list" at bounding box center [959, 277] width 10 height 10
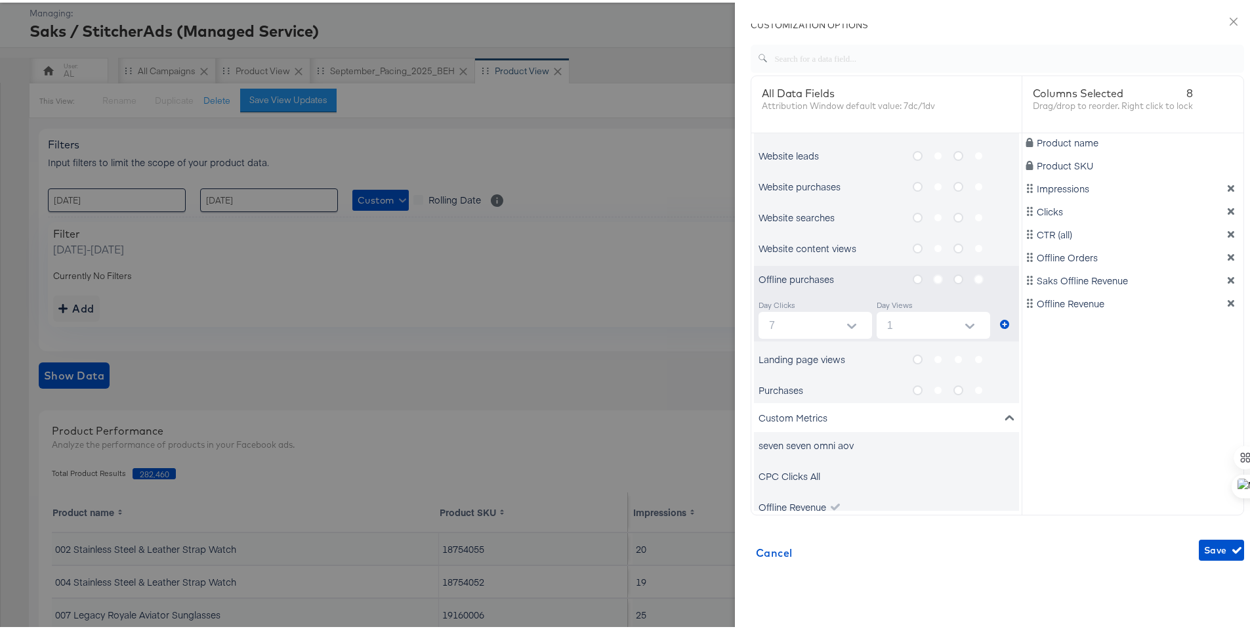
click at [0, 0] on input "metrics-list" at bounding box center [0, 0] width 0 height 0
click at [995, 323] on button "metrics-list" at bounding box center [1005, 321] width 20 height 26
click at [913, 277] on icon "metrics-list" at bounding box center [918, 277] width 10 height 10
click at [0, 0] on input "metrics-list" at bounding box center [0, 0] width 0 height 0
click at [1000, 318] on icon "metrics-list" at bounding box center [1004, 321] width 9 height 9
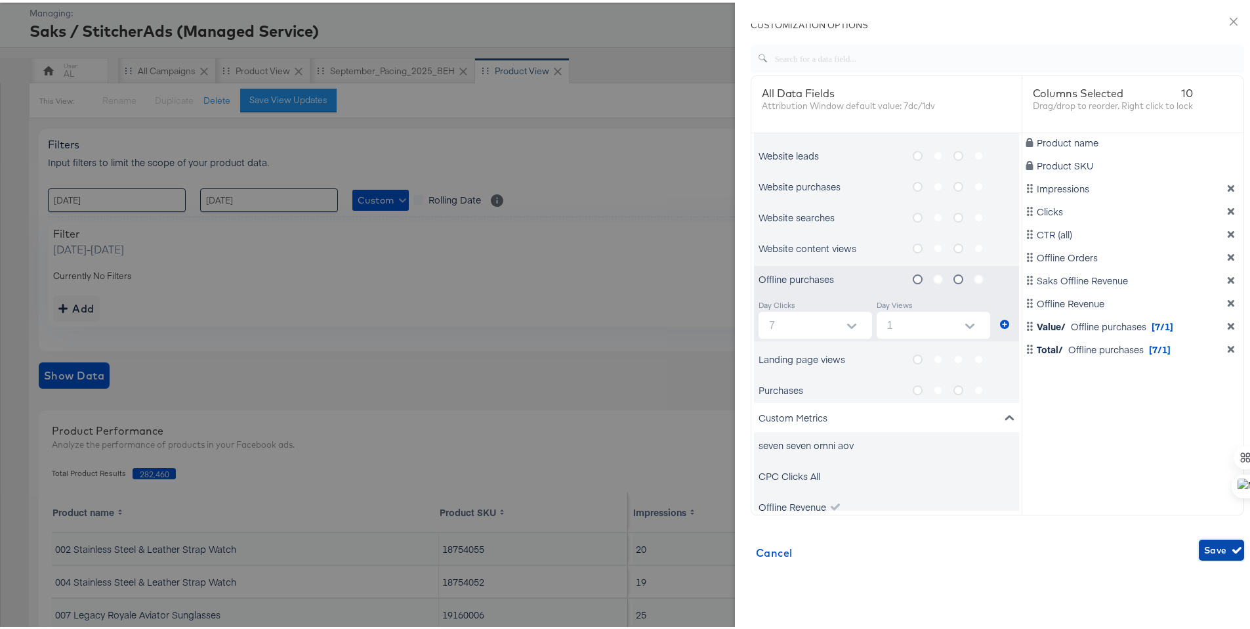
click at [1204, 546] on span "Save" at bounding box center [1221, 547] width 35 height 16
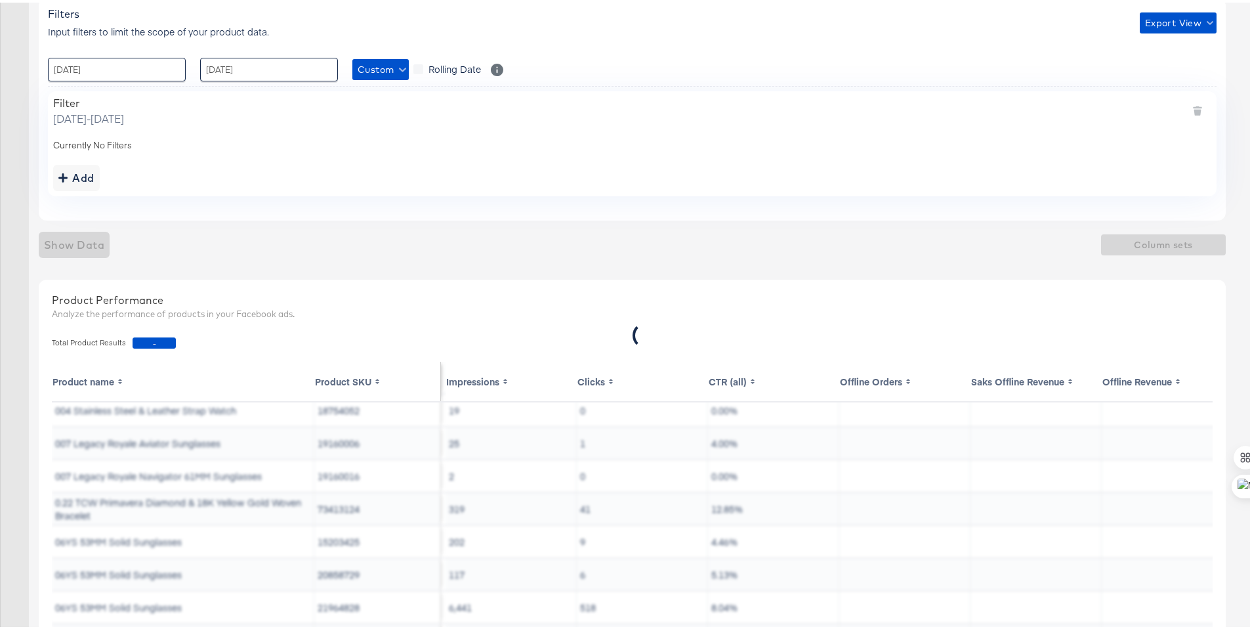
scroll to position [140, 0]
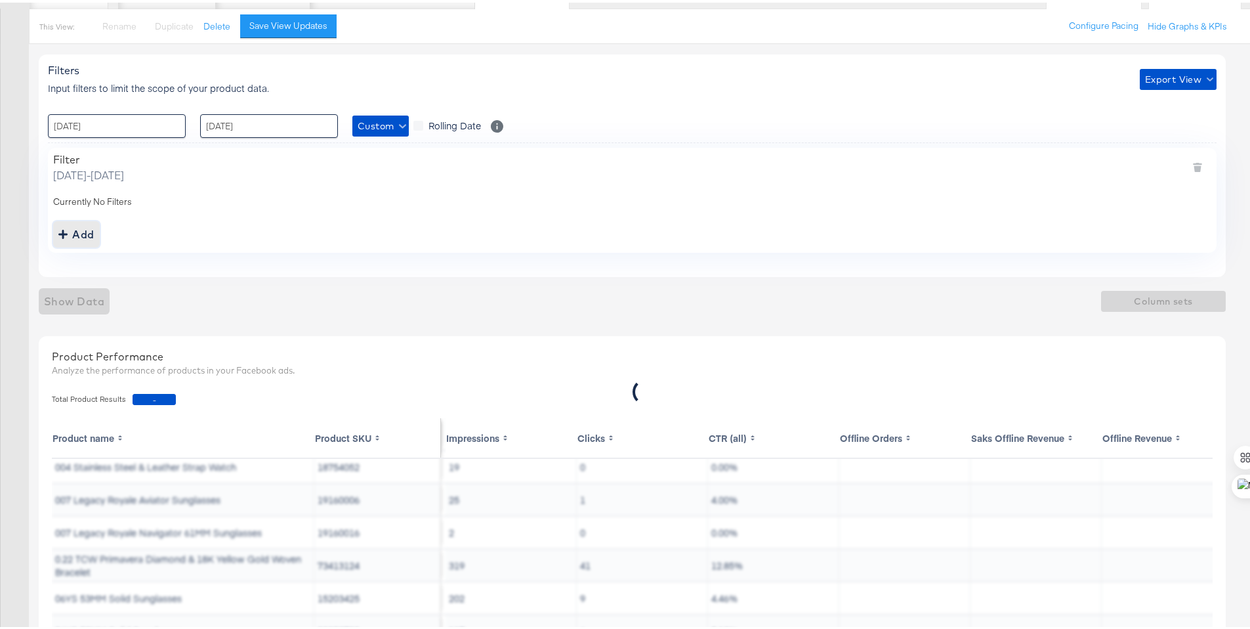
click at [75, 228] on div "Add" at bounding box center [76, 231] width 36 height 18
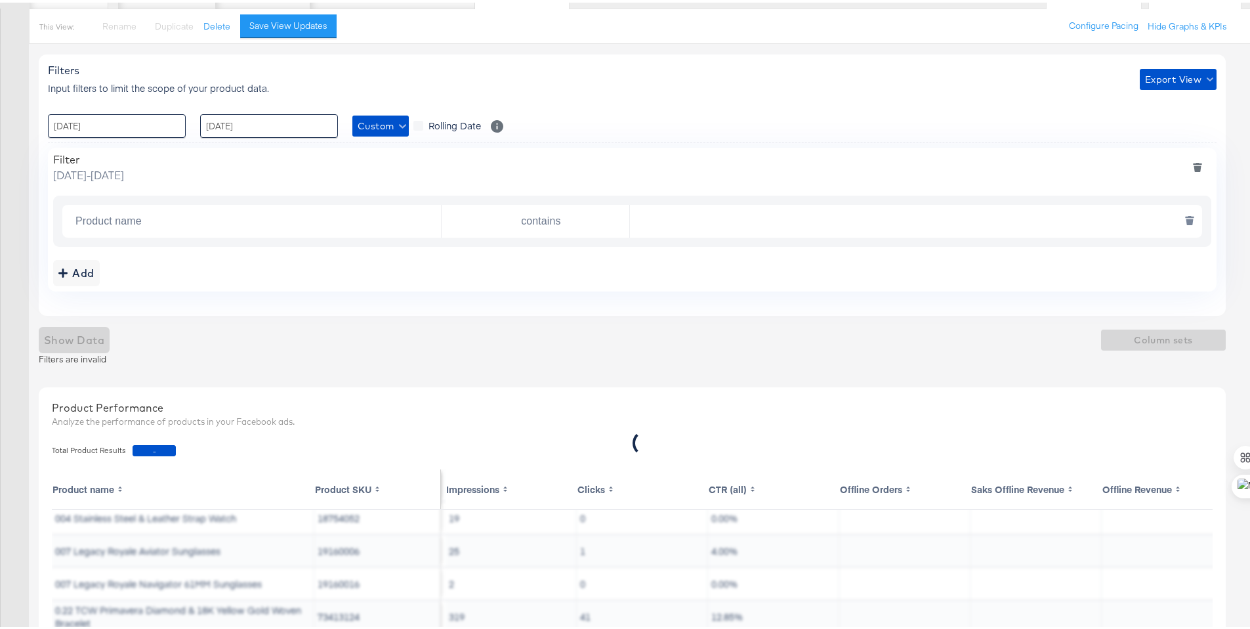
click at [187, 224] on input "Product name" at bounding box center [255, 218] width 371 height 27
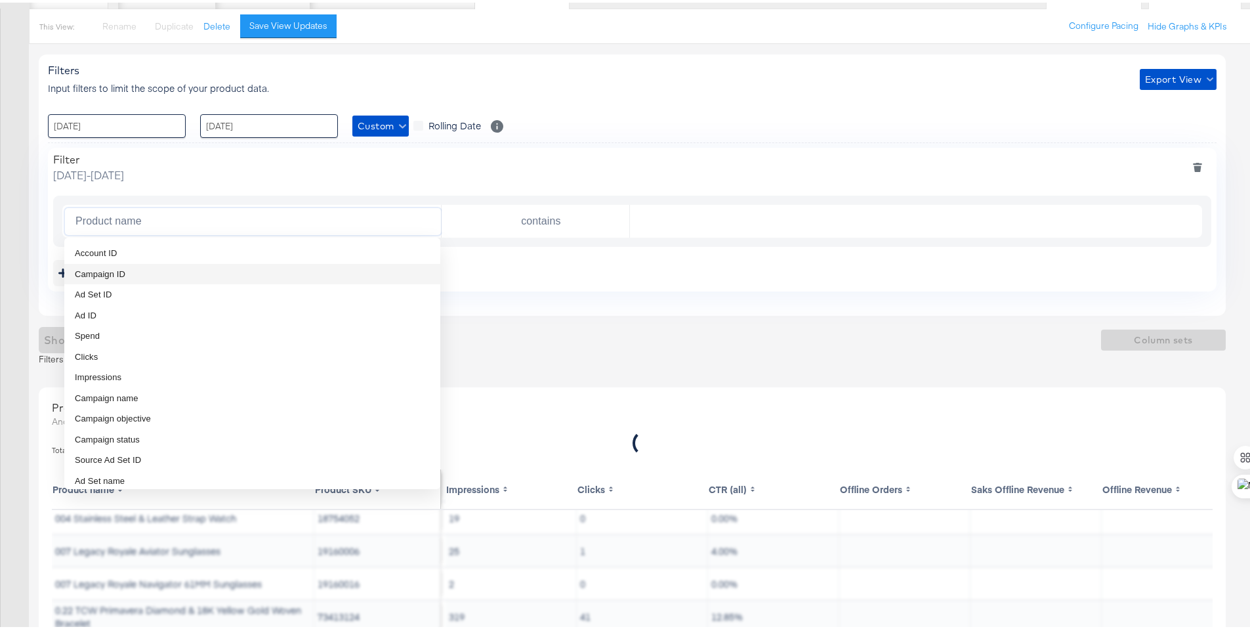
click at [161, 273] on li "Campaign ID" at bounding box center [252, 271] width 376 height 21
type input "Campaign ID"
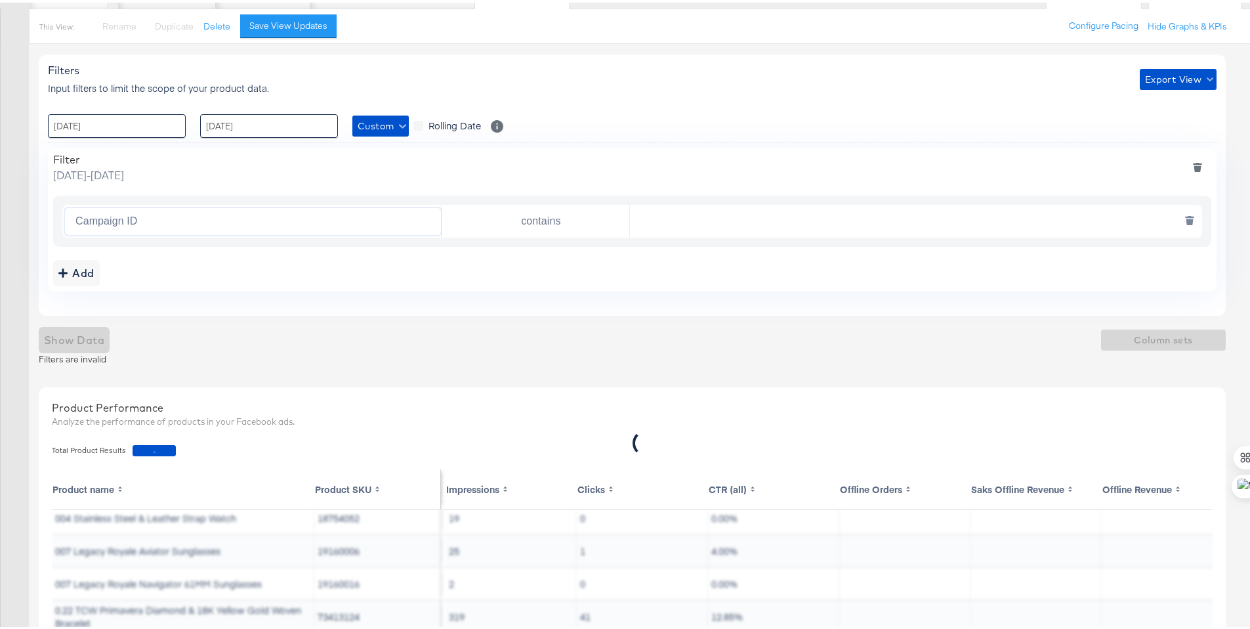
click at [519, 223] on input "contains" at bounding box center [538, 218] width 182 height 27
click at [672, 221] on input "text" at bounding box center [913, 218] width 566 height 27
paste input "120228868236170141"
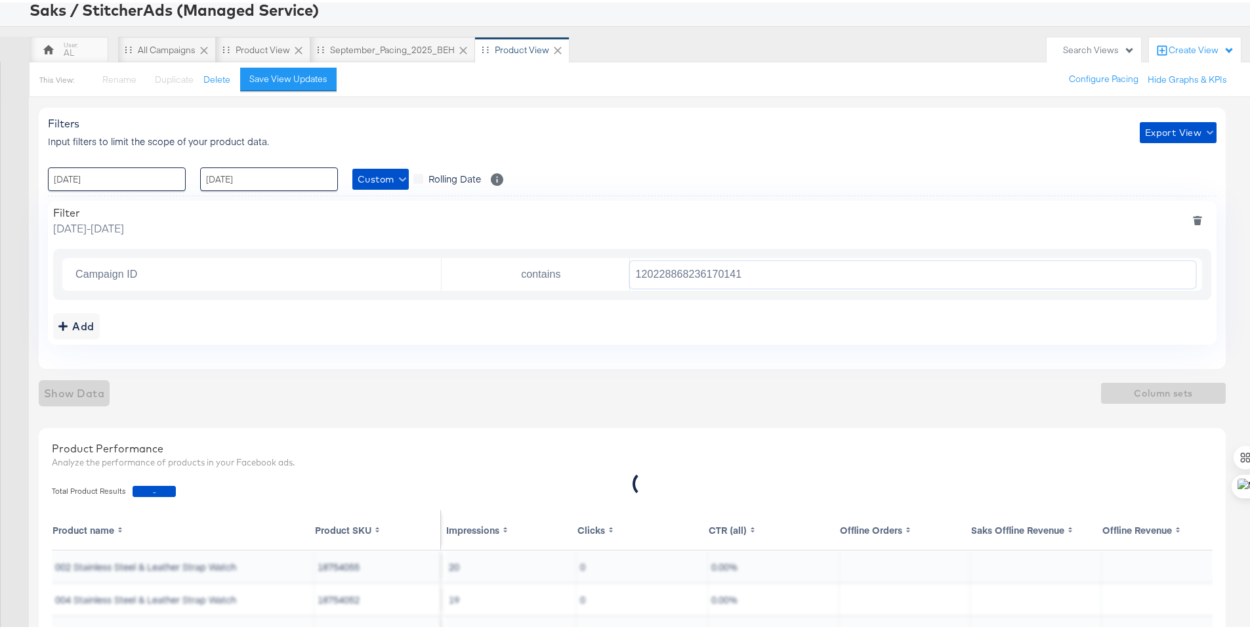
scroll to position [85, 0]
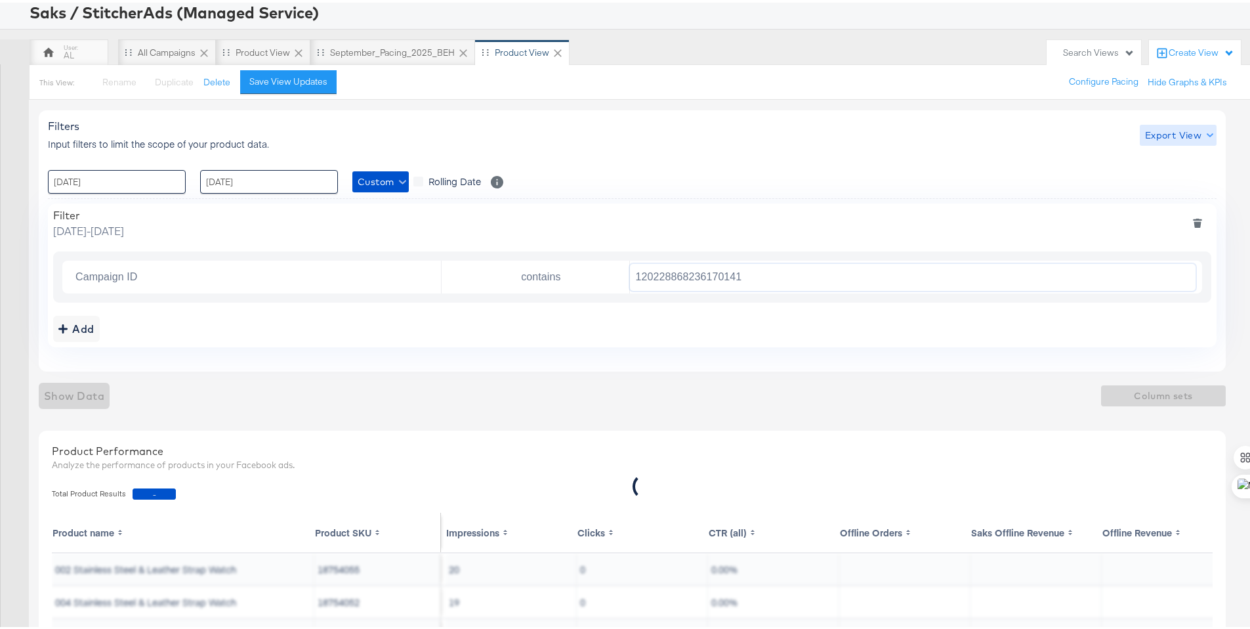
type input "120228868236170141"
click at [1179, 127] on span "Export View" at bounding box center [1178, 133] width 66 height 16
click at [1184, 158] on link "Current View" at bounding box center [1180, 159] width 60 height 14
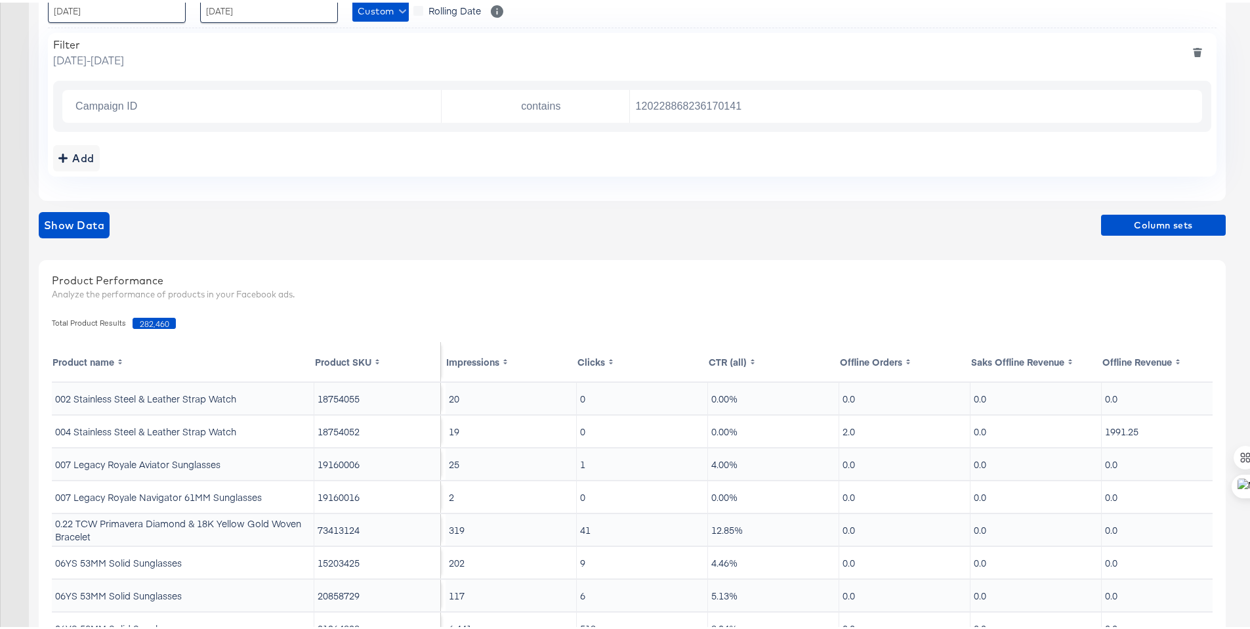
scroll to position [359, 0]
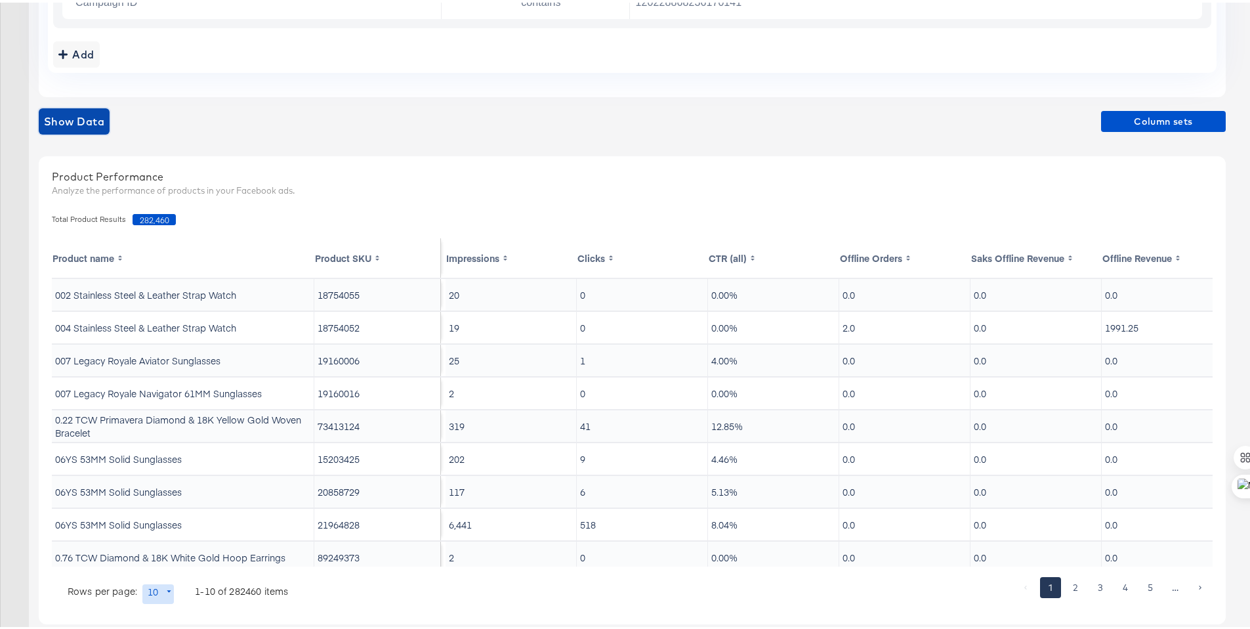
click at [79, 118] on span "Show Data" at bounding box center [74, 119] width 60 height 18
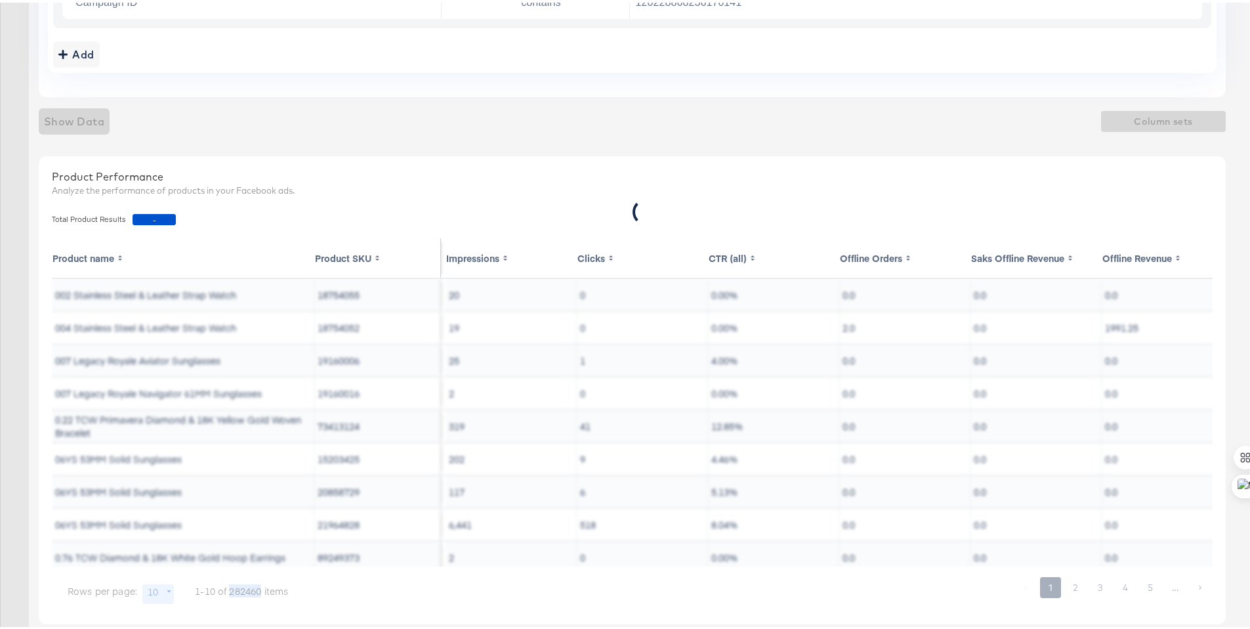
drag, startPoint x: 229, startPoint y: 591, endPoint x: 290, endPoint y: 560, distance: 68.4
click at [262, 589] on div "Product name Product SKU Impressions Clicks CTR (all) Offline Orders Saks Offli…" at bounding box center [632, 422] width 1161 height 373
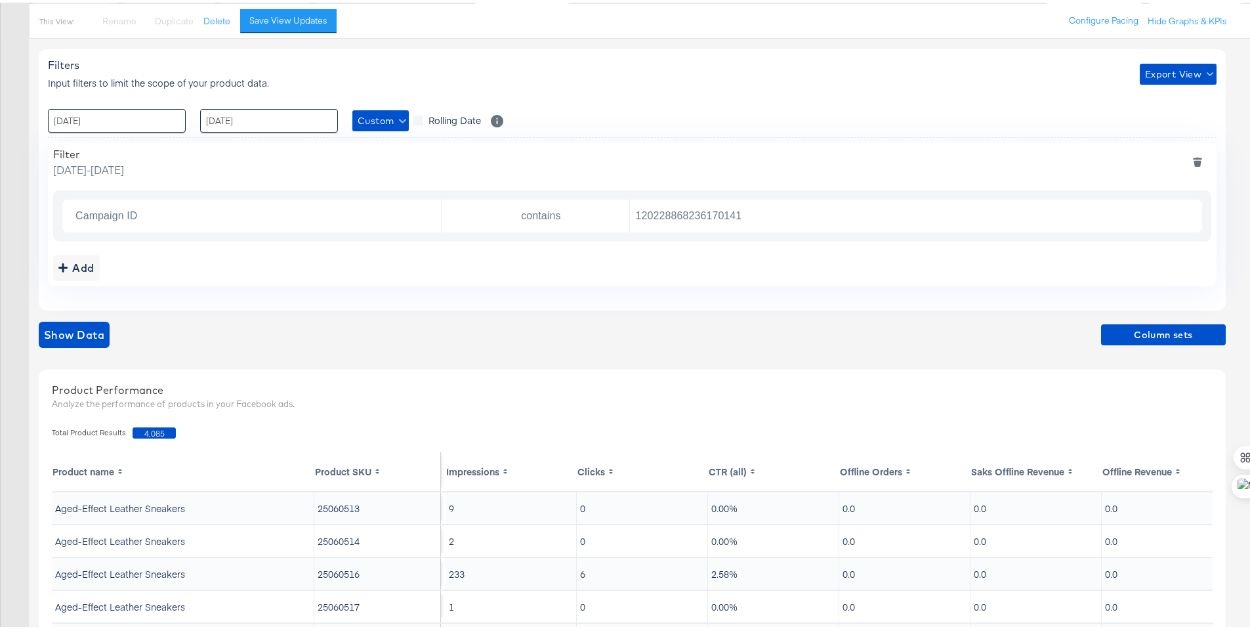
scroll to position [0, 0]
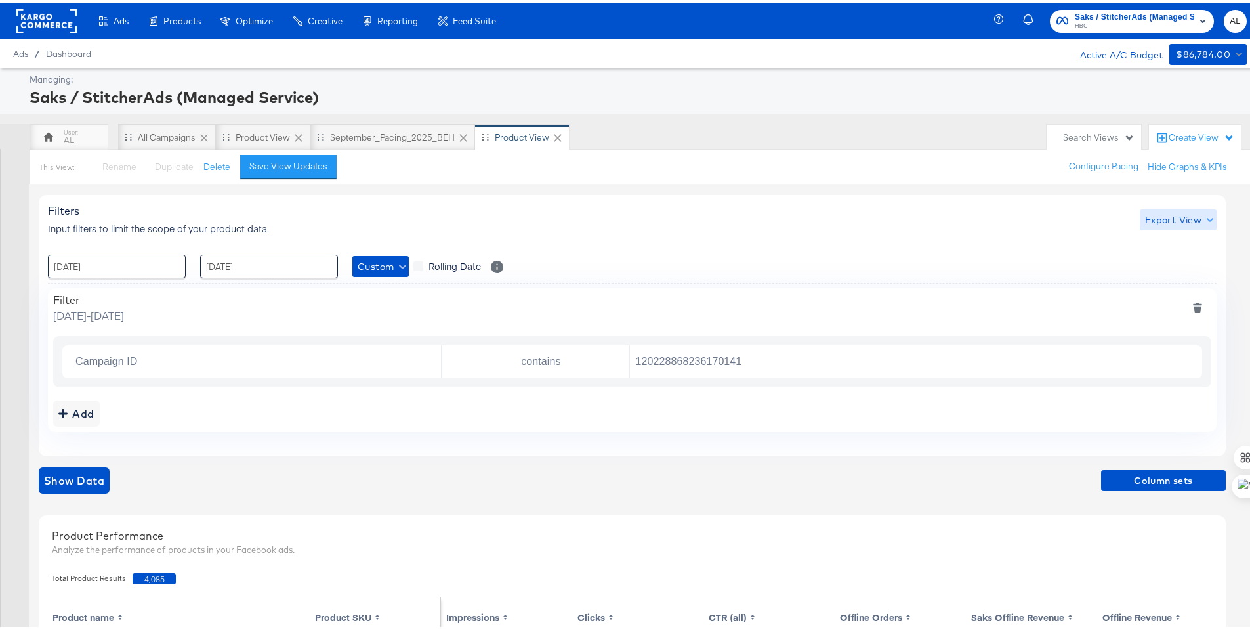
click at [1187, 219] on span "Export View" at bounding box center [1178, 217] width 66 height 16
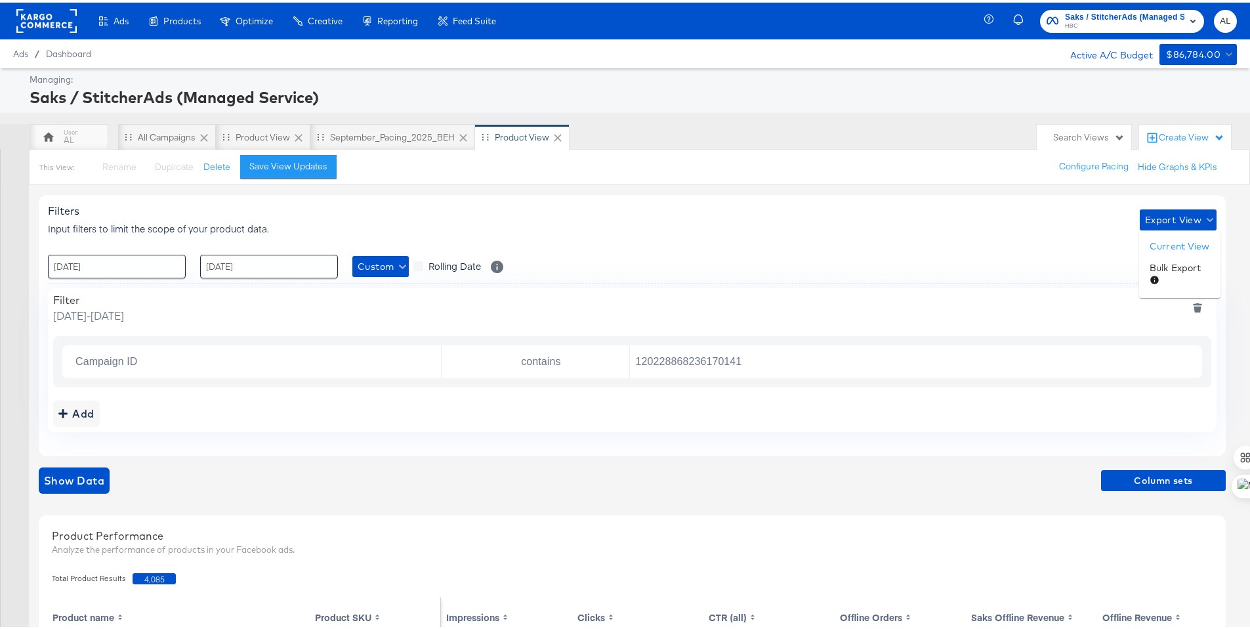
scroll to position [378, 0]
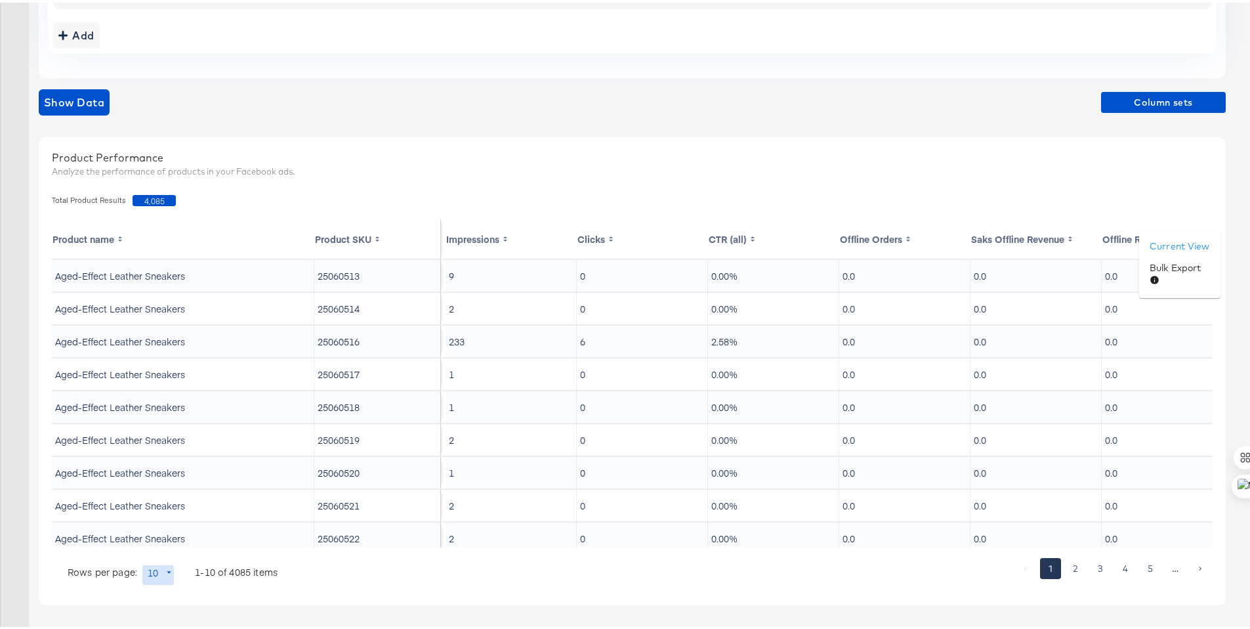
drag, startPoint x: 1209, startPoint y: 425, endPoint x: 1197, endPoint y: 548, distance: 123.9
click at [1197, 548] on div at bounding box center [630, 314] width 1260 height 629
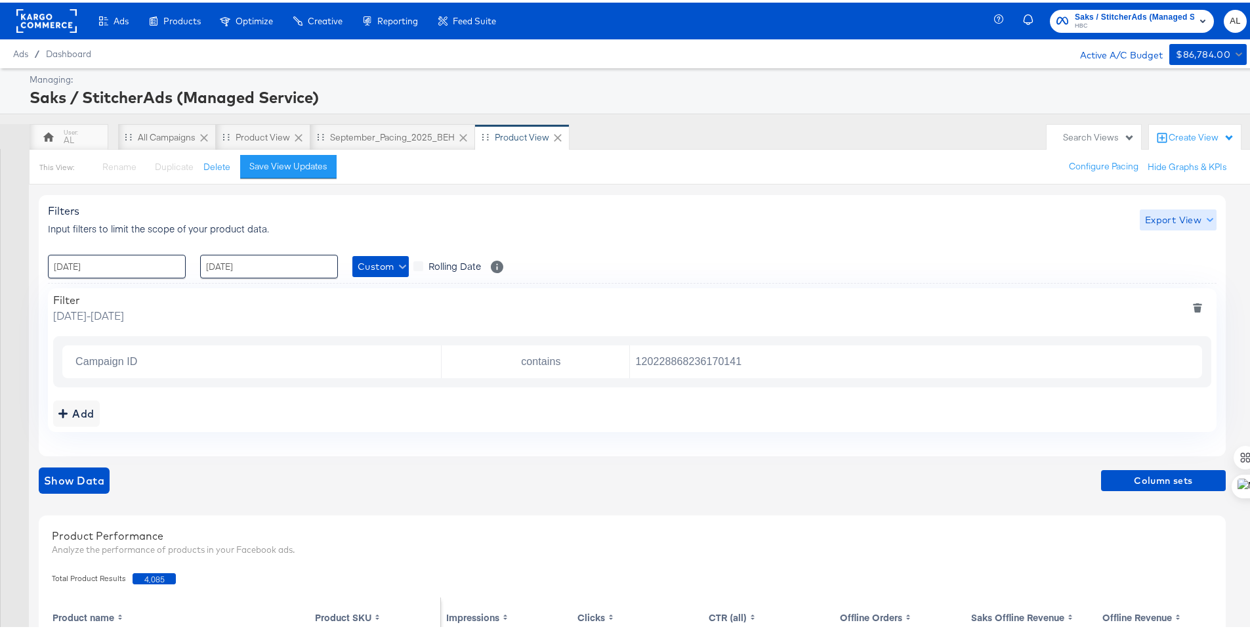
click at [1189, 211] on span "Export View" at bounding box center [1178, 217] width 66 height 16
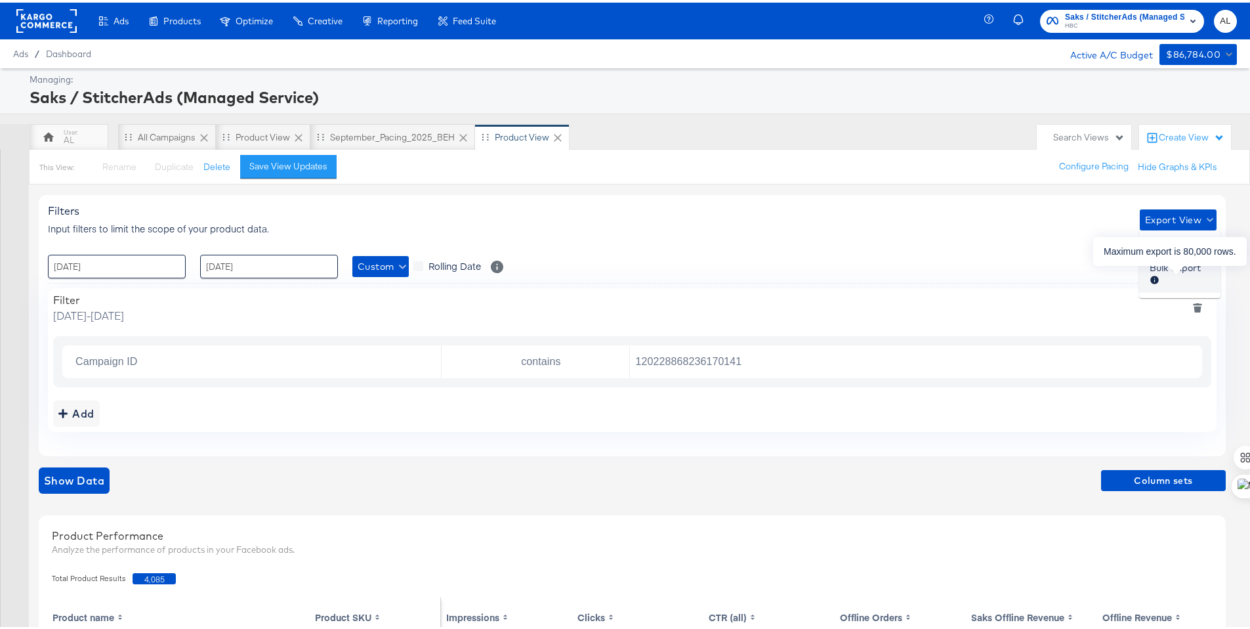
click at [1190, 272] on div at bounding box center [1175, 279] width 51 height 14
